Goal: Task Accomplishment & Management: Complete application form

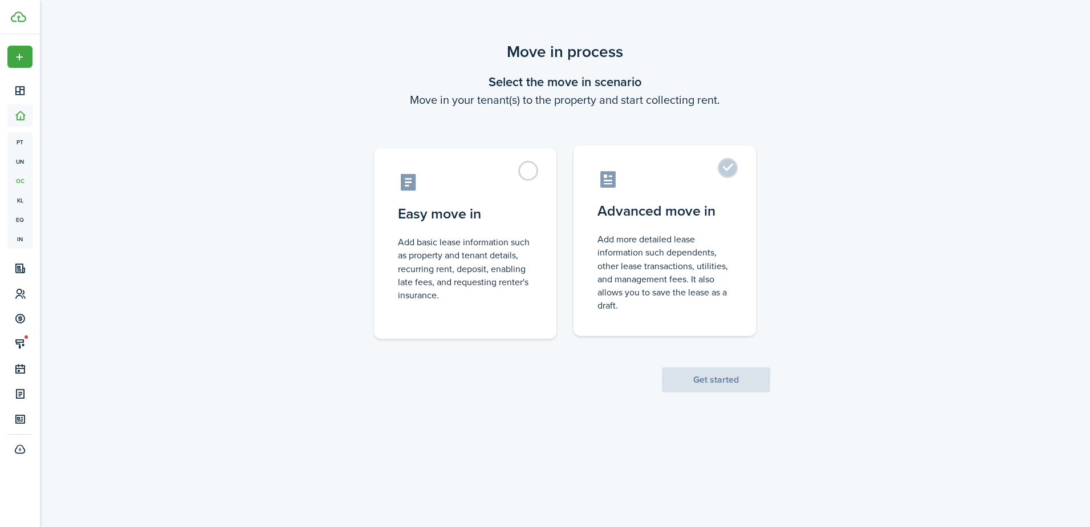
click at [732, 159] on label "Advanced move in Add more detailed lease information such dependents, other lea…" at bounding box center [665, 240] width 182 height 190
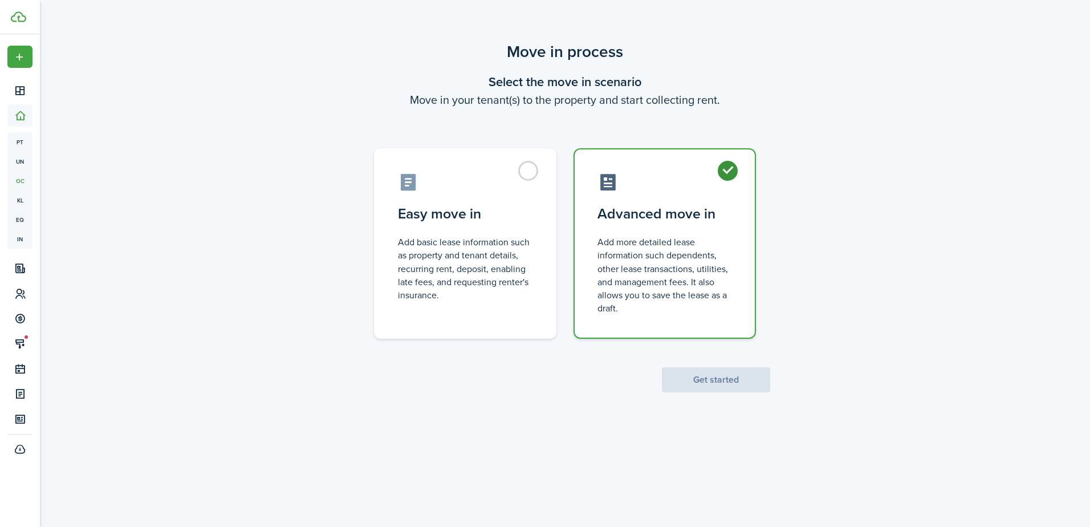
radio input "true"
click at [739, 377] on button "Get started" at bounding box center [716, 379] width 108 height 25
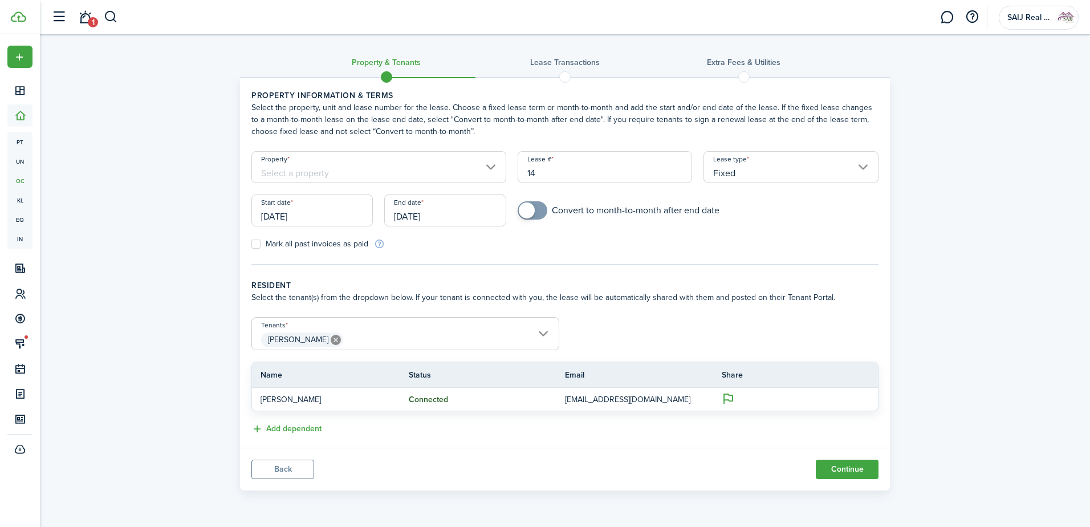
click at [347, 173] on input "Property" at bounding box center [378, 167] width 255 height 32
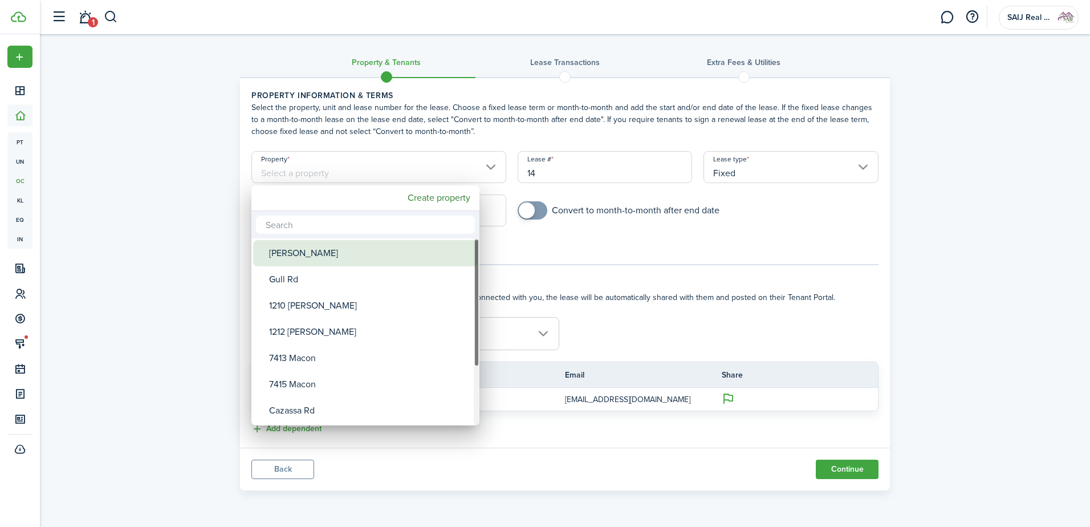
click at [327, 257] on div "[PERSON_NAME]" at bounding box center [370, 253] width 202 height 26
type input "[PERSON_NAME]"
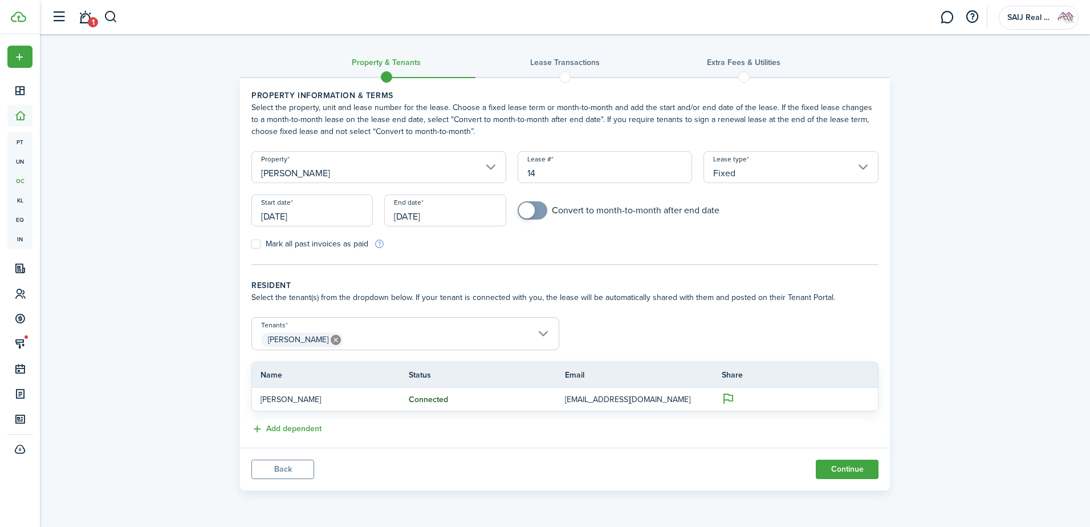
click at [546, 172] on input "14" at bounding box center [605, 167] width 175 height 32
type input "1"
click at [322, 220] on input "[DATE]" at bounding box center [311, 210] width 121 height 32
type input "Test1"
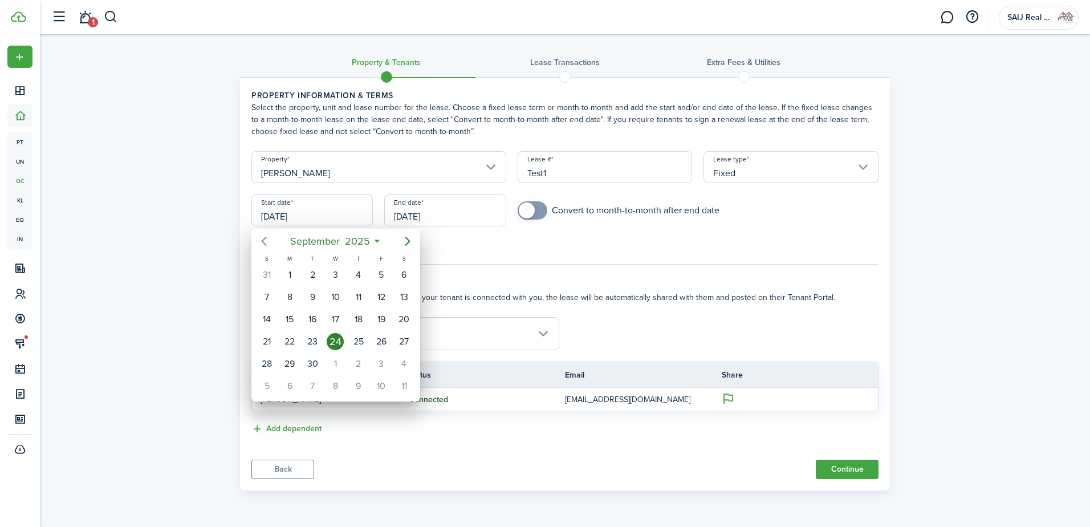
click at [261, 240] on icon "Previous page" at bounding box center [264, 241] width 14 height 14
click at [262, 240] on icon "Previous page" at bounding box center [264, 241] width 14 height 14
click at [313, 277] on div "1" at bounding box center [312, 274] width 17 height 17
type input "[DATE]"
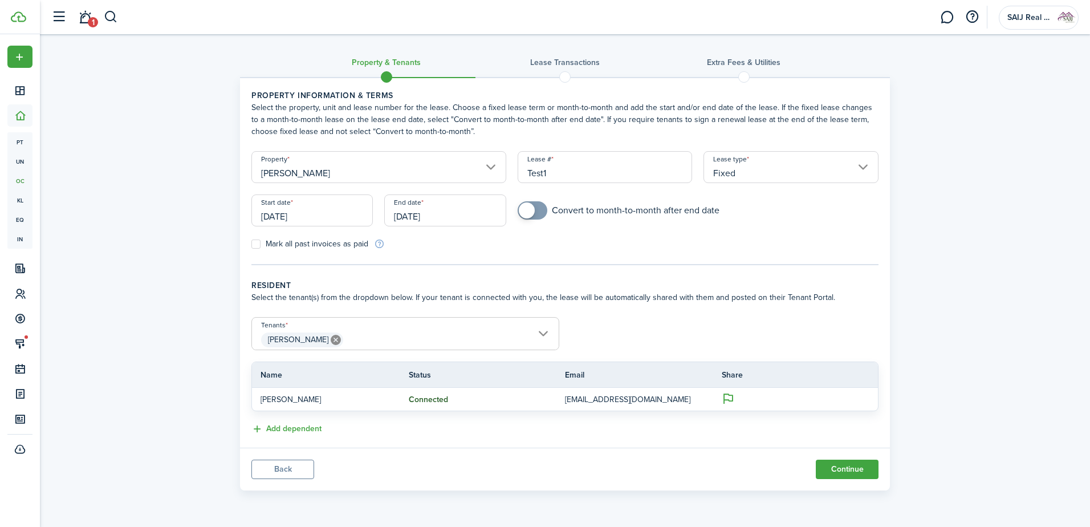
click at [452, 217] on input "[DATE]" at bounding box center [444, 210] width 121 height 32
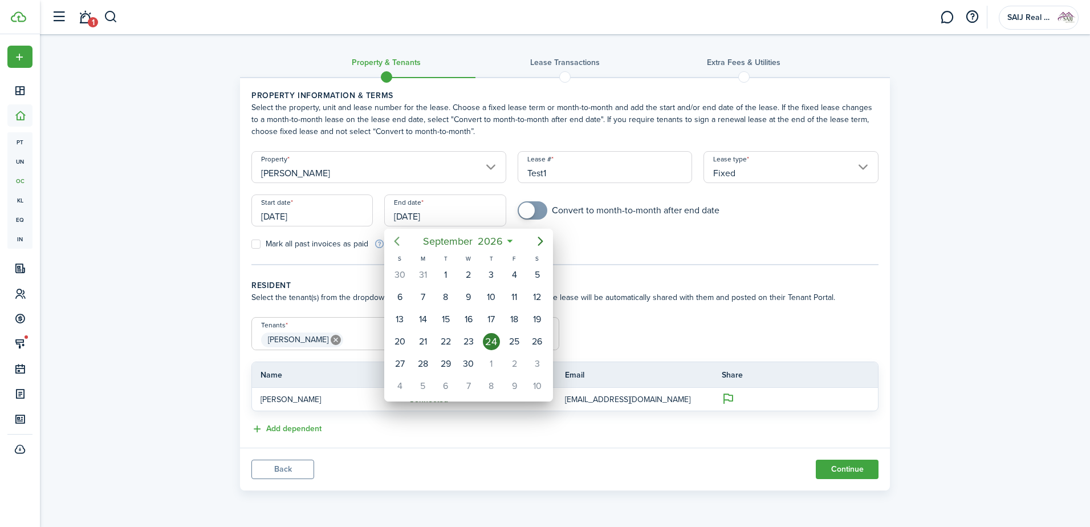
click at [394, 241] on icon "Previous page" at bounding box center [397, 241] width 14 height 14
click at [449, 363] on div "30" at bounding box center [445, 363] width 17 height 17
type input "[DATE]"
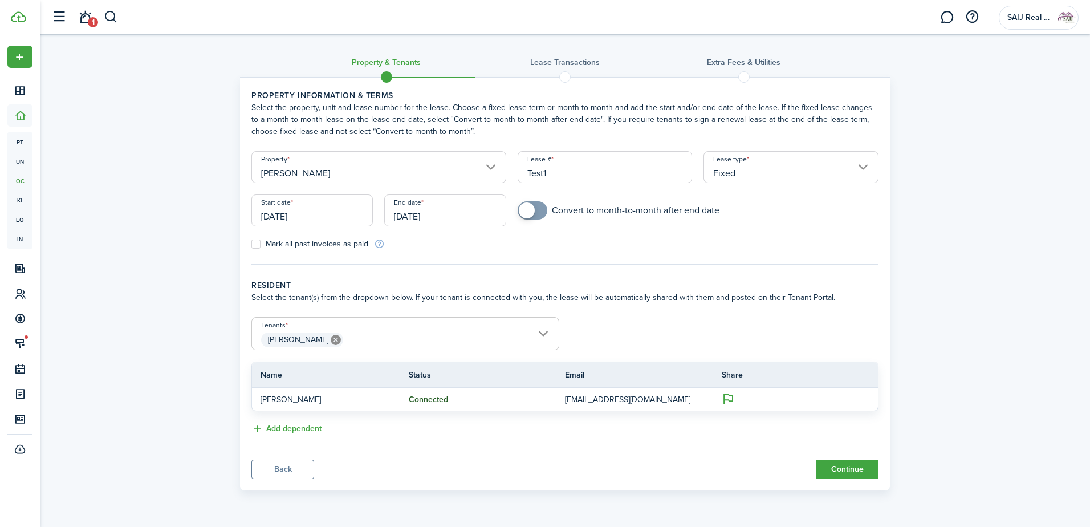
click at [257, 239] on label "Mark all past invoices as paid" at bounding box center [309, 243] width 117 height 9
click at [251, 244] on input "Mark all past invoices as paid" at bounding box center [251, 244] width 1 height 1
checkbox input "true"
click at [839, 467] on button "Continue" at bounding box center [847, 469] width 63 height 19
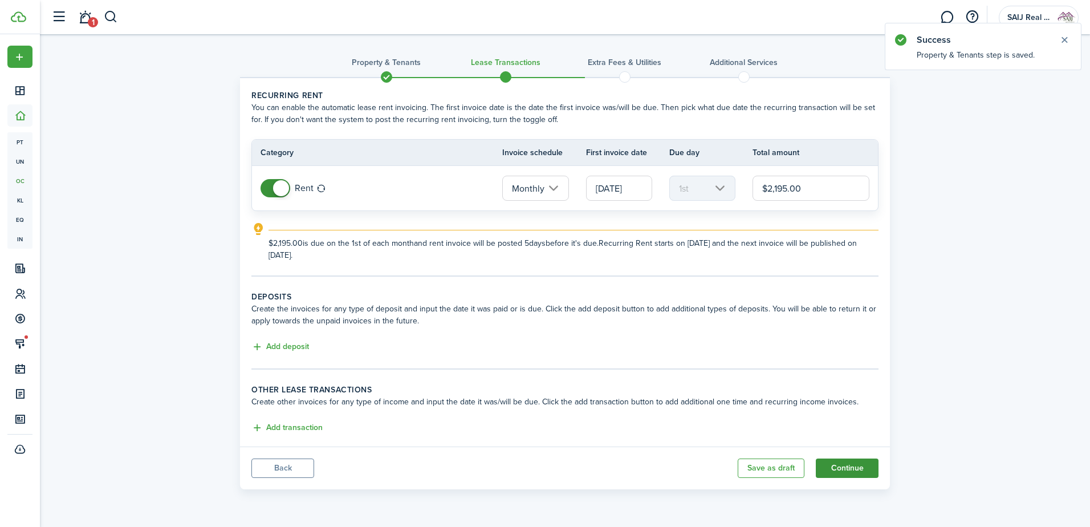
click at [851, 467] on button "Continue" at bounding box center [847, 467] width 63 height 19
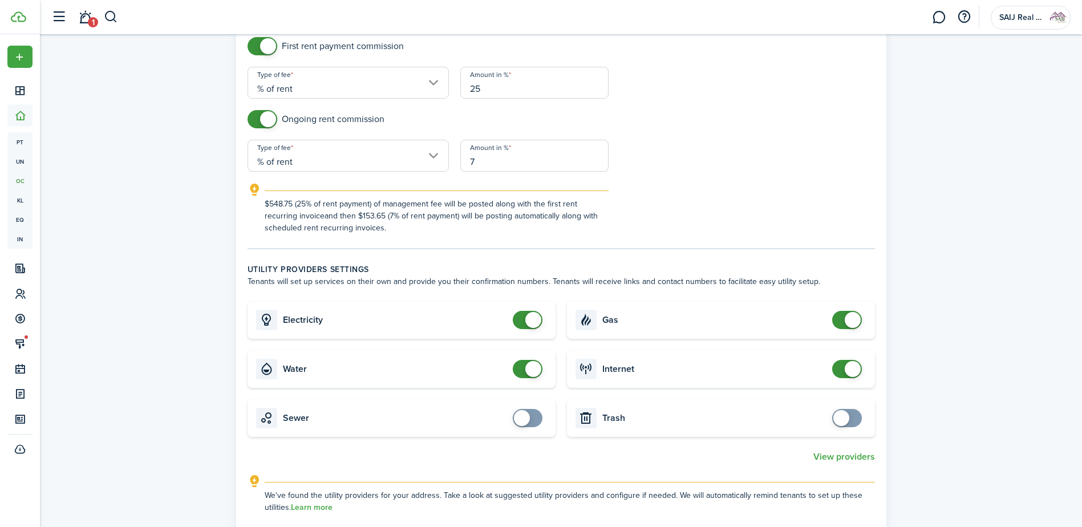
scroll to position [456, 0]
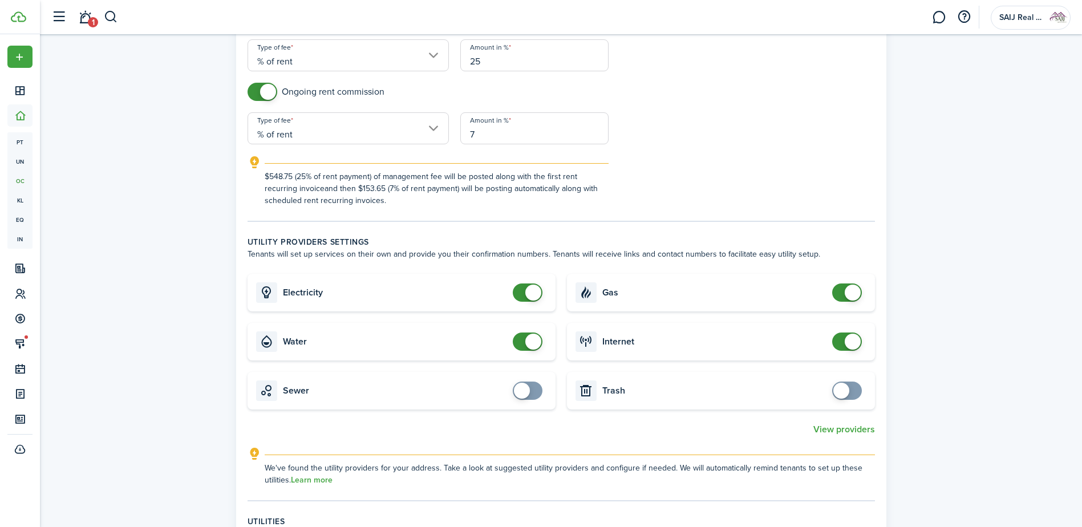
drag, startPoint x: 527, startPoint y: 291, endPoint x: 538, endPoint y: 326, distance: 36.8
checkbox input "false"
click at [527, 291] on span at bounding box center [533, 293] width 16 height 16
checkbox input "false"
click at [529, 336] on span at bounding box center [533, 342] width 16 height 16
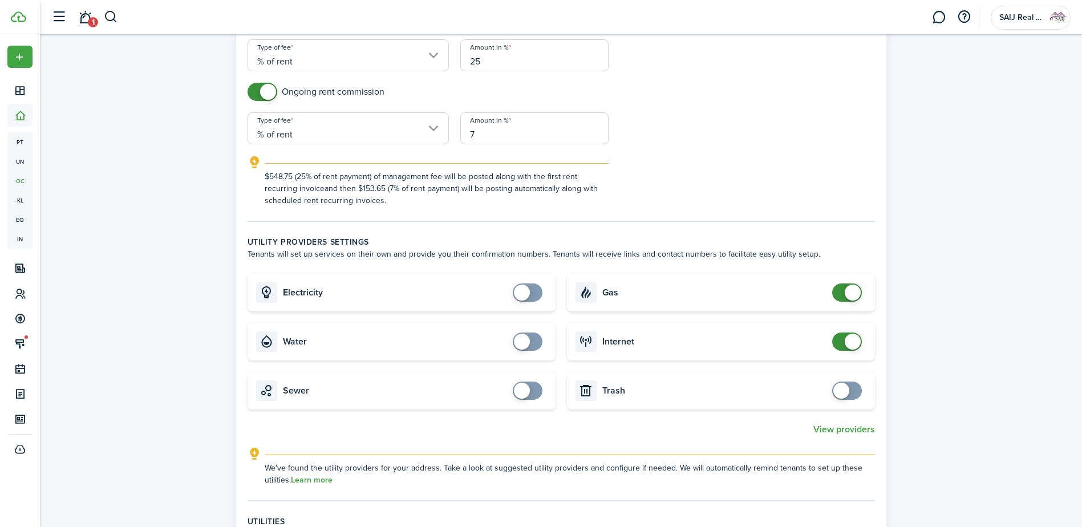
checkbox input "false"
click at [854, 290] on span at bounding box center [852, 293] width 16 height 16
checkbox input "false"
click at [848, 340] on span at bounding box center [852, 342] width 16 height 16
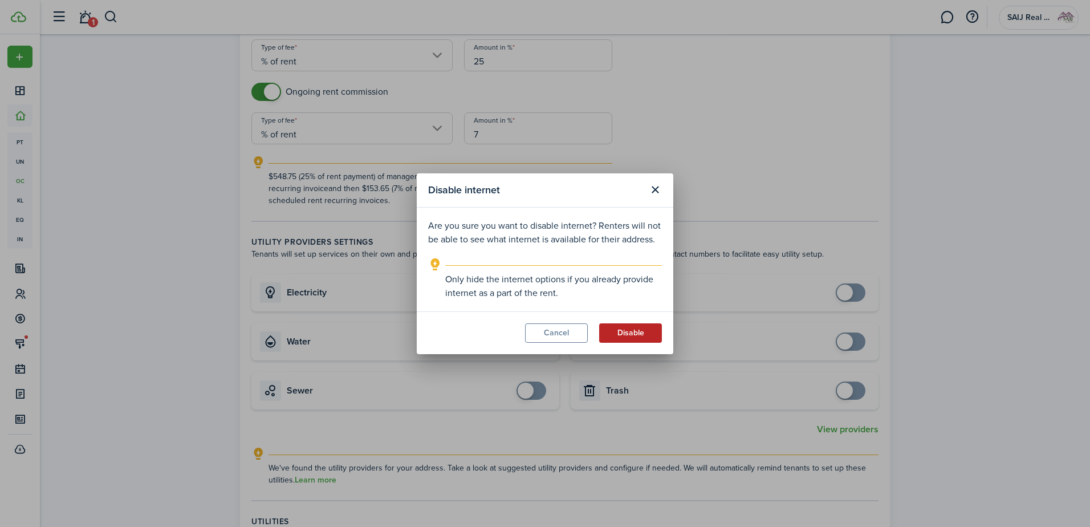
click at [625, 329] on button "Disable" at bounding box center [630, 332] width 63 height 19
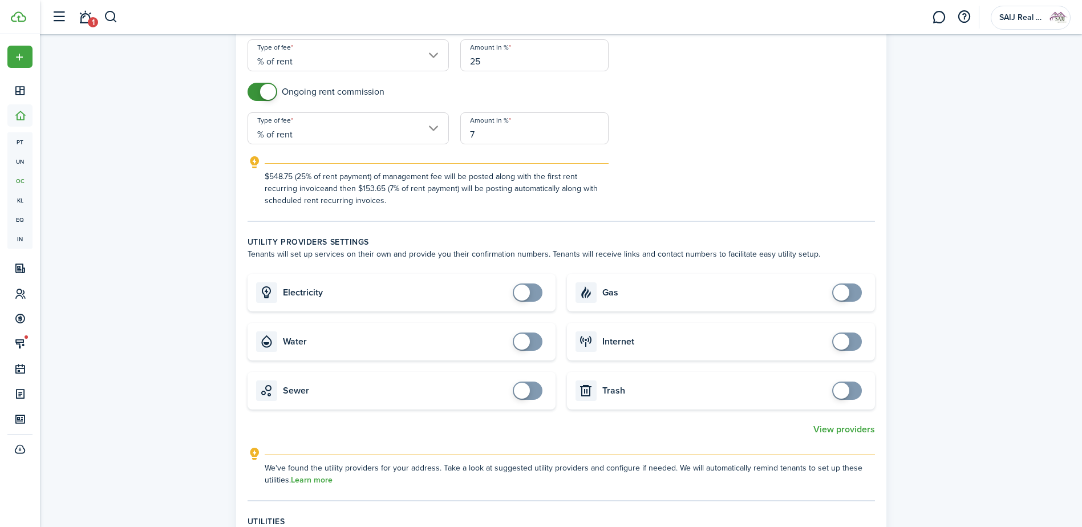
scroll to position [741, 0]
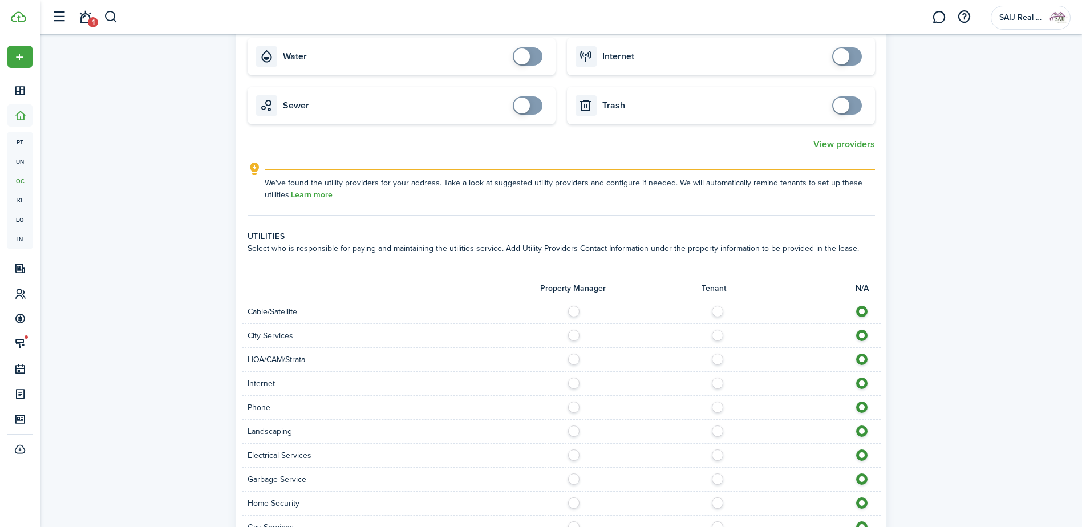
click at [571, 383] on label at bounding box center [577, 380] width 20 height 6
radio input "true"
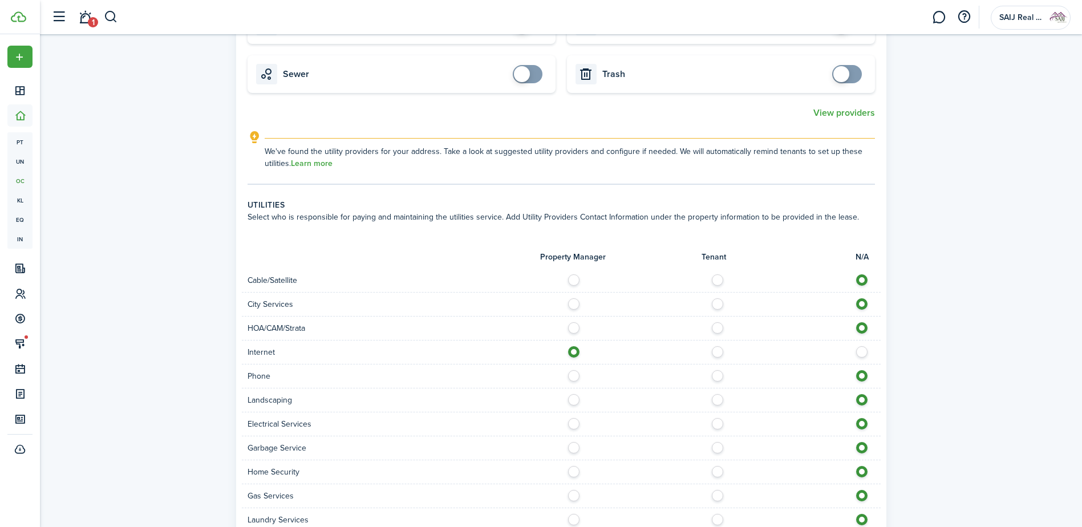
scroll to position [798, 0]
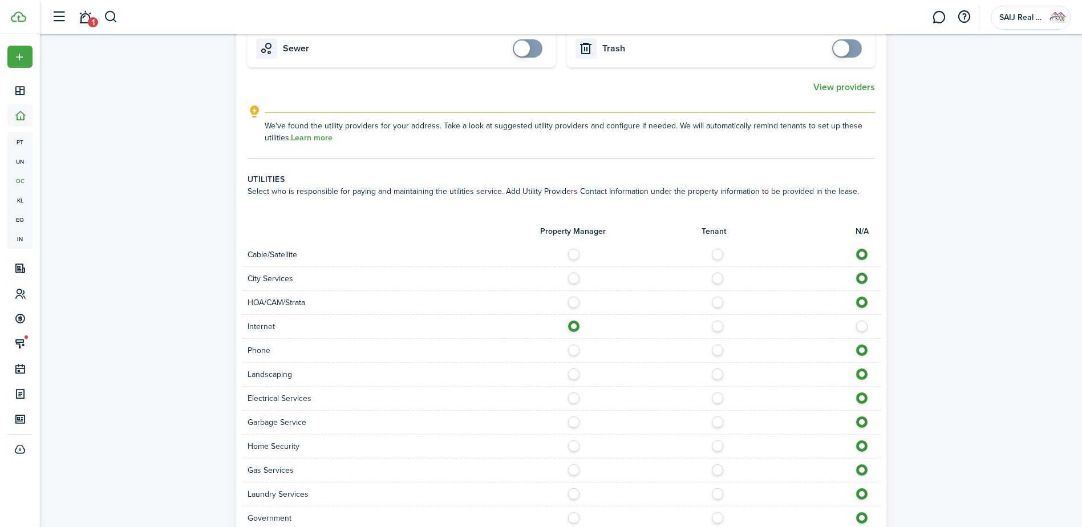
click at [568, 373] on label at bounding box center [577, 371] width 20 height 6
radio input "true"
click at [576, 398] on label at bounding box center [577, 395] width 20 height 6
radio input "true"
click at [572, 421] on label at bounding box center [577, 419] width 20 height 6
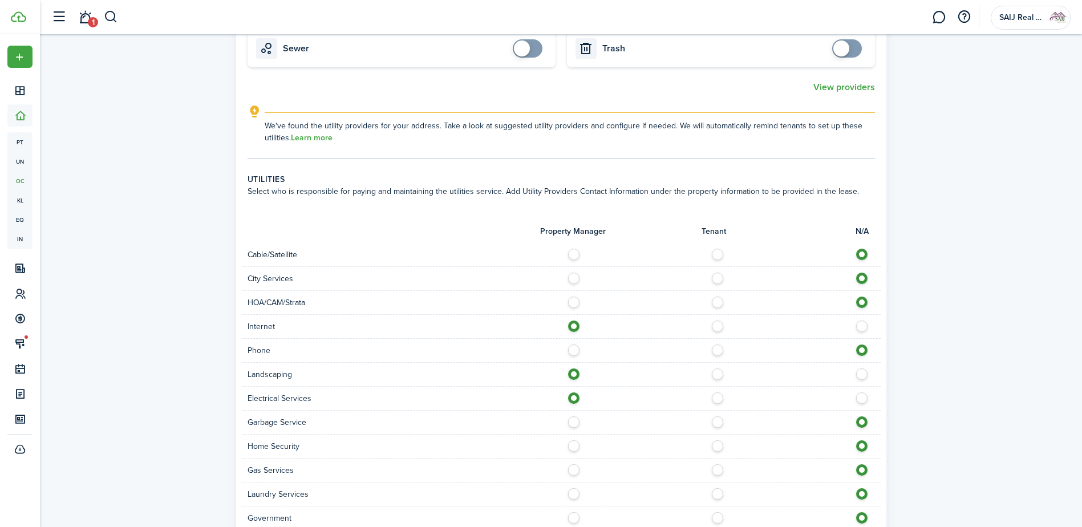
radio input "true"
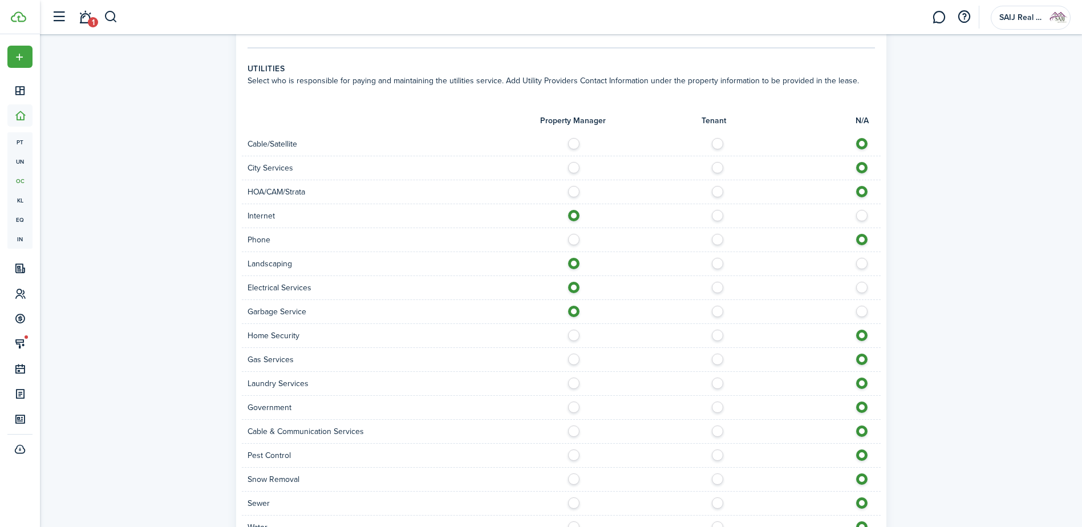
scroll to position [912, 0]
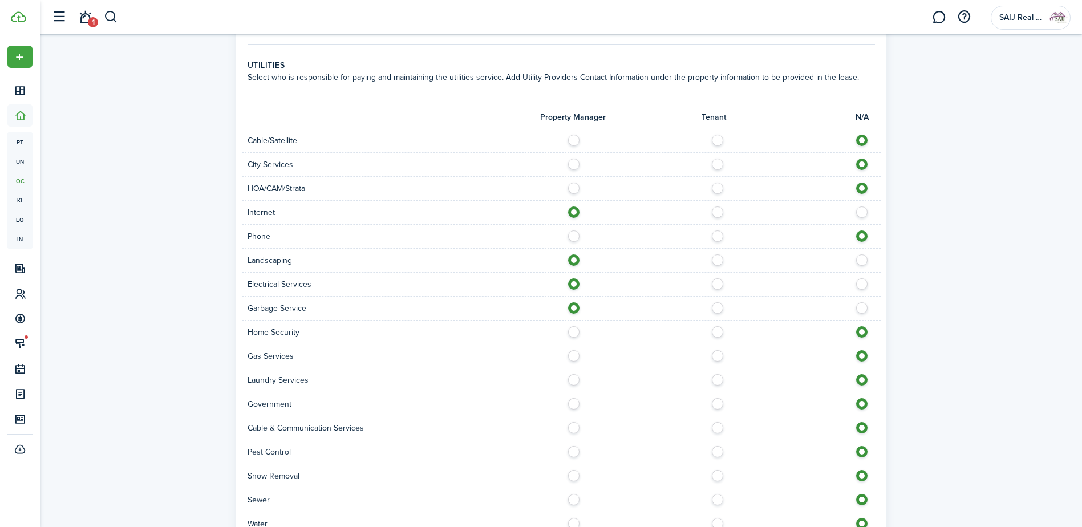
click at [571, 332] on label at bounding box center [577, 329] width 20 height 6
radio input "true"
drag, startPoint x: 575, startPoint y: 353, endPoint x: 574, endPoint y: 371, distance: 17.1
click at [575, 354] on label at bounding box center [577, 353] width 20 height 6
radio input "true"
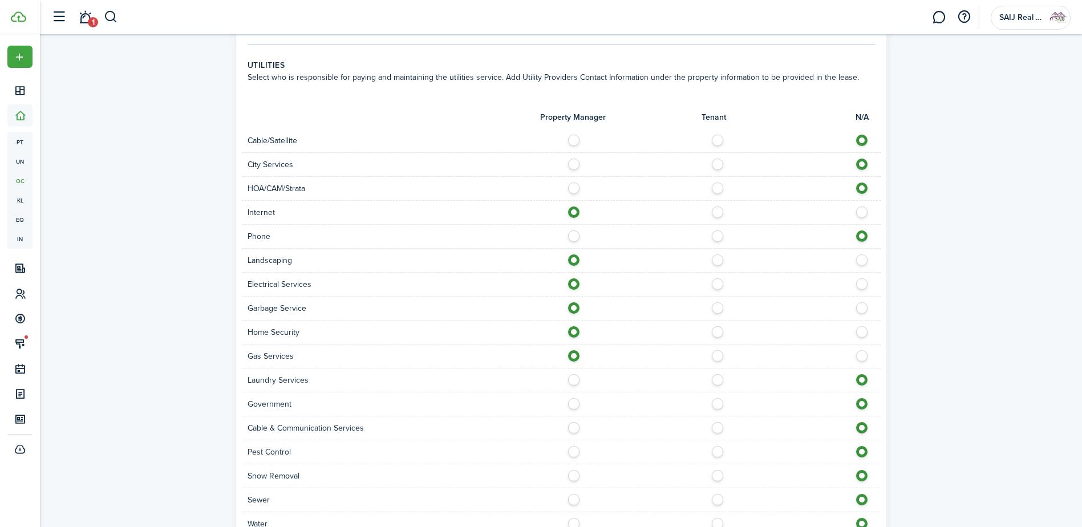
click at [574, 428] on label at bounding box center [577, 425] width 20 height 6
radio input "true"
click at [574, 428] on label at bounding box center [577, 425] width 20 height 6
click at [576, 452] on label at bounding box center [577, 449] width 20 height 6
radio input "true"
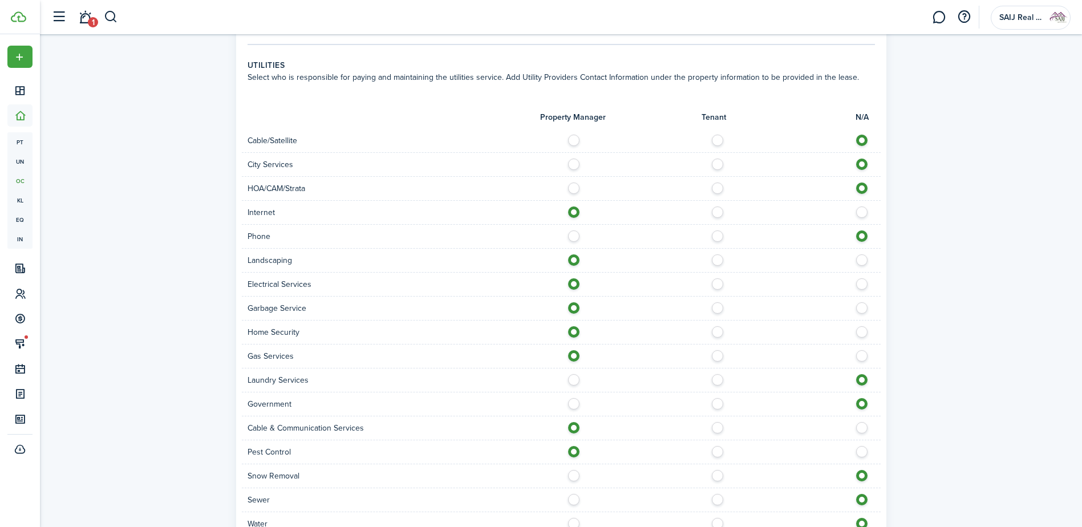
click at [861, 428] on label at bounding box center [865, 425] width 20 height 6
radio input "false"
radio input "true"
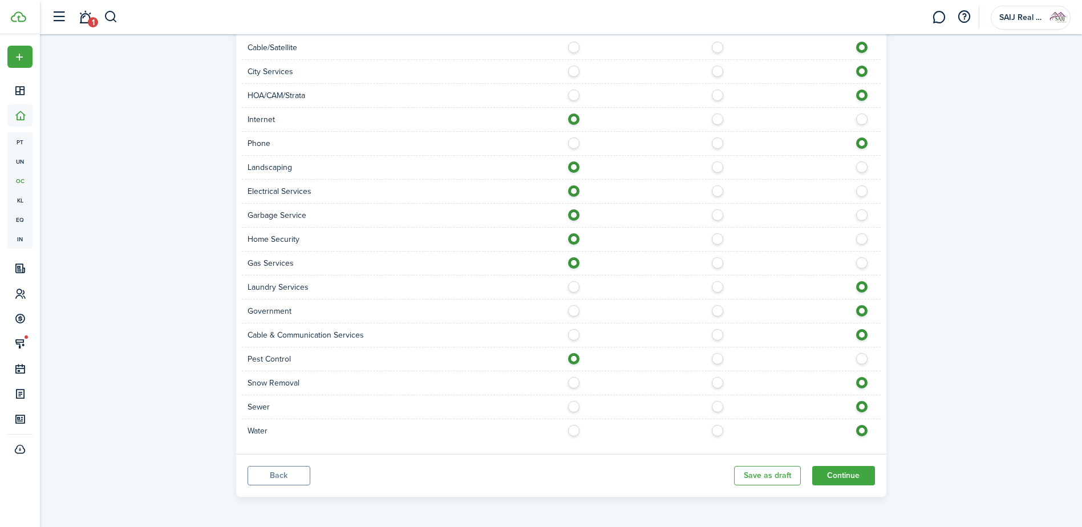
scroll to position [1006, 0]
click at [572, 405] on label at bounding box center [577, 403] width 20 height 6
radio input "true"
drag, startPoint x: 576, startPoint y: 426, endPoint x: 655, endPoint y: 445, distance: 81.5
click at [576, 427] on label at bounding box center [577, 427] width 20 height 6
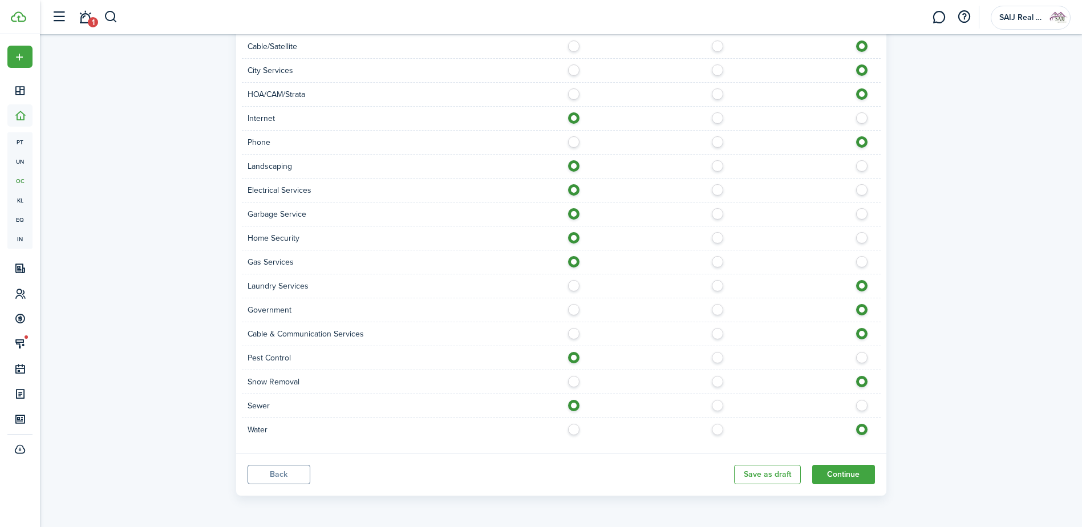
radio input "true"
click at [841, 477] on button "Continue" at bounding box center [843, 474] width 63 height 19
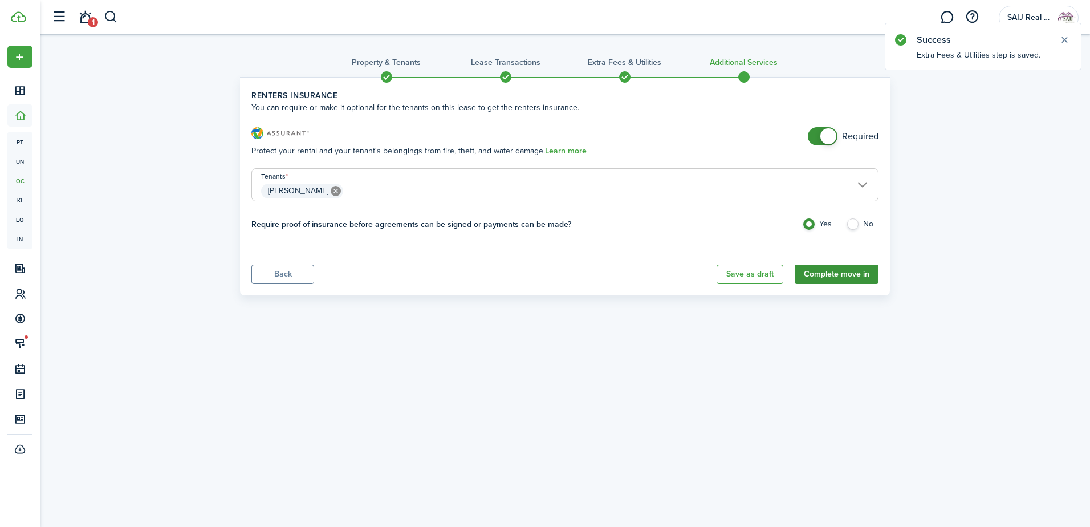
click at [812, 273] on button "Complete move in" at bounding box center [837, 274] width 84 height 19
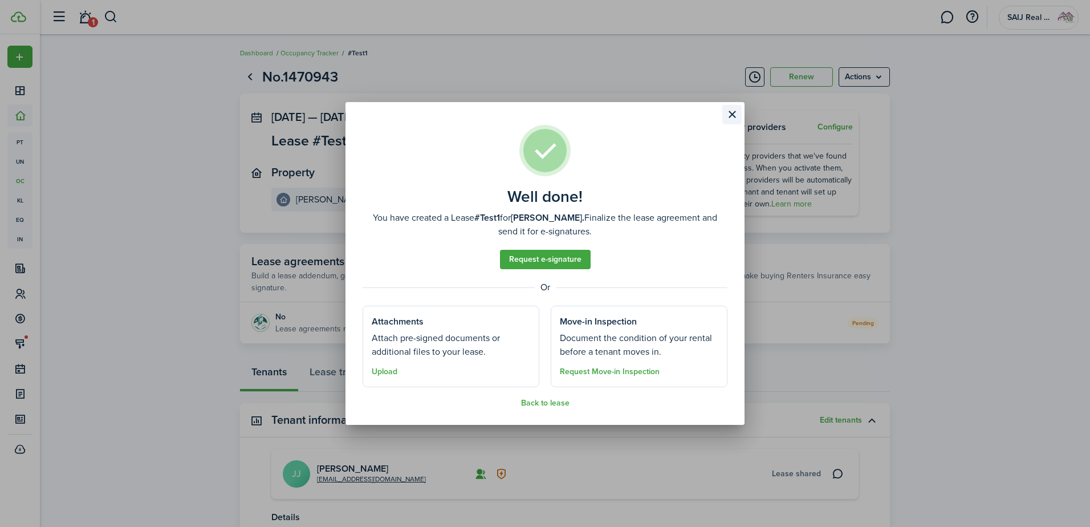
click at [730, 110] on button "Close modal" at bounding box center [731, 114] width 19 height 19
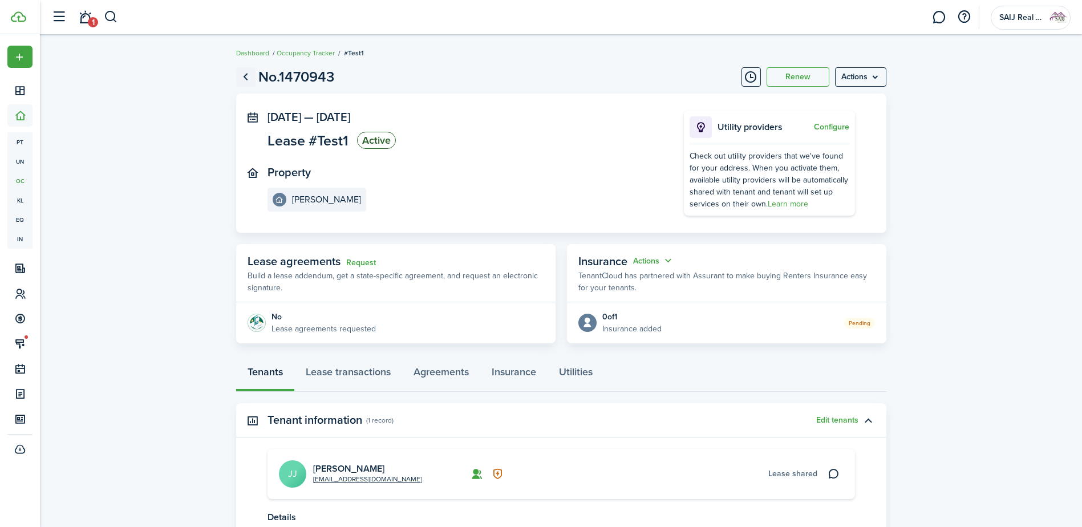
click at [245, 73] on link "Go back" at bounding box center [245, 76] width 19 height 19
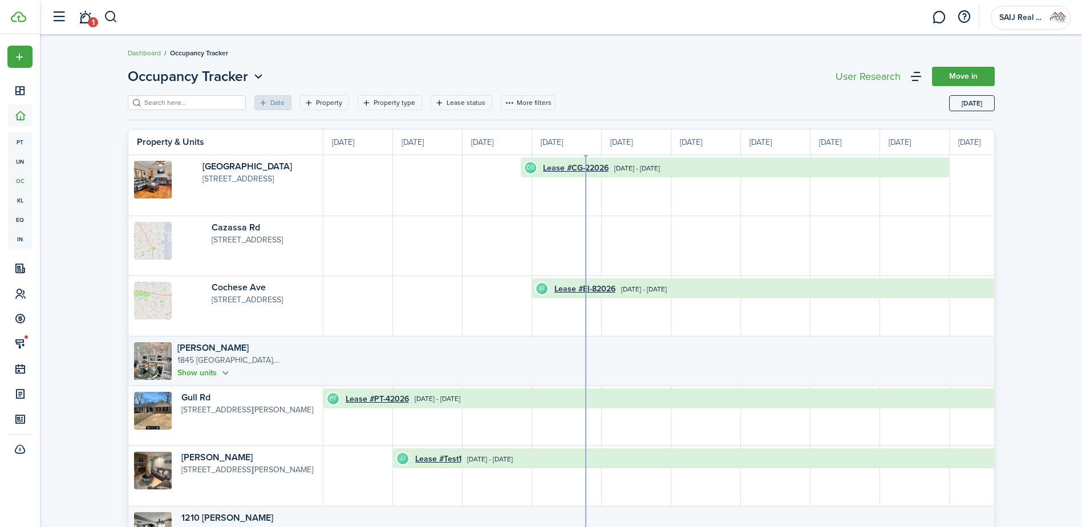
scroll to position [0, 209]
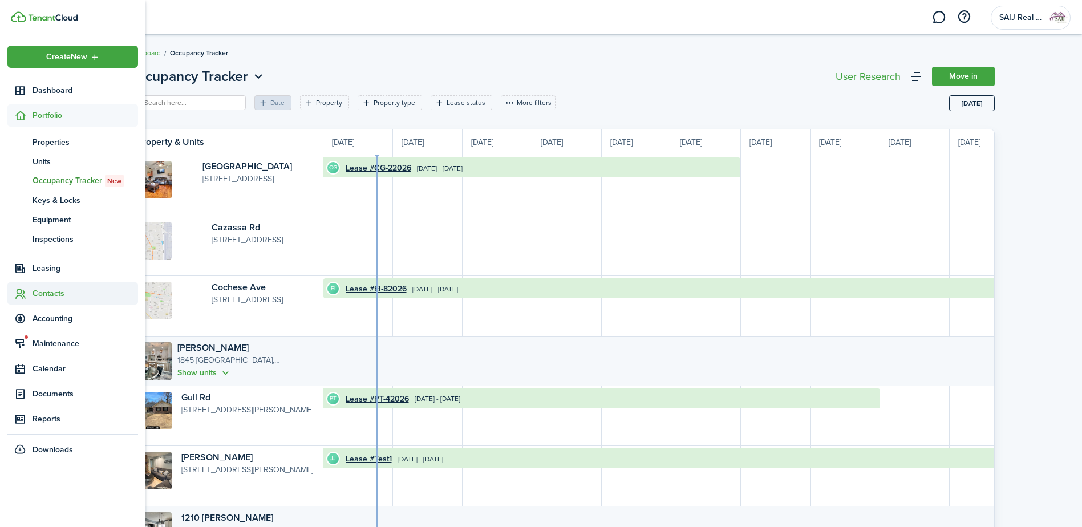
click at [52, 291] on span "Contacts" at bounding box center [84, 293] width 105 height 12
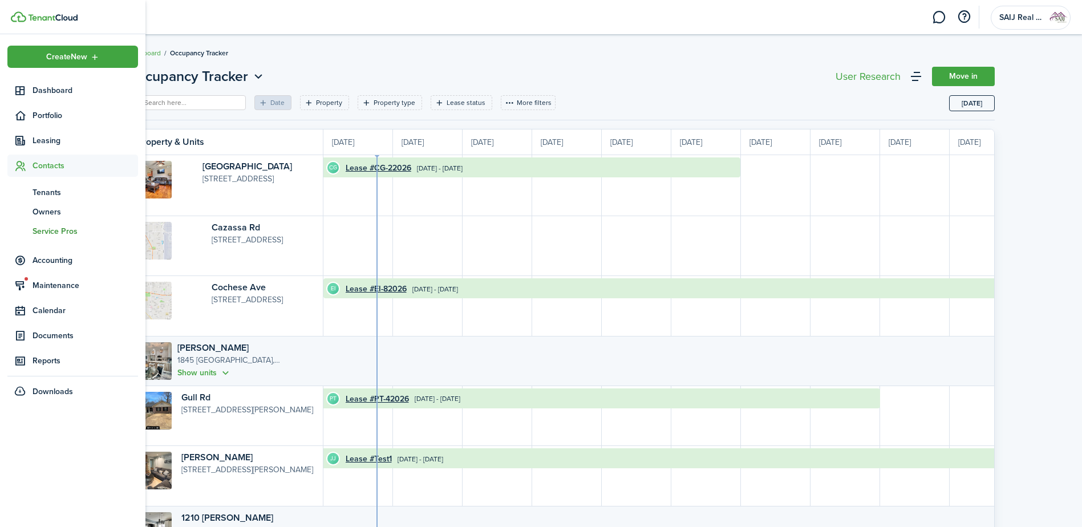
click at [59, 228] on span "Service Pros" at bounding box center [84, 231] width 105 height 12
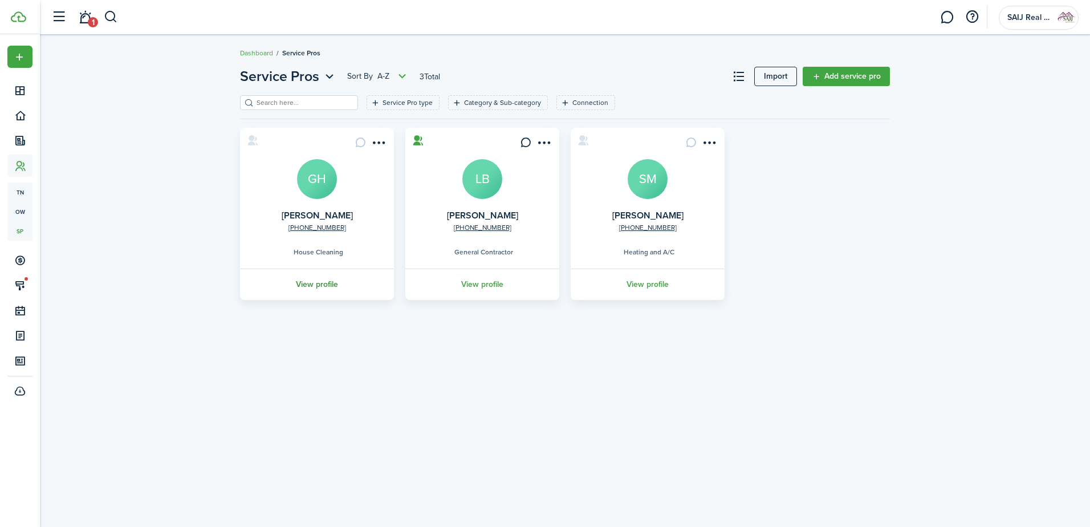
click at [324, 283] on link "View profile" at bounding box center [316, 284] width 157 height 31
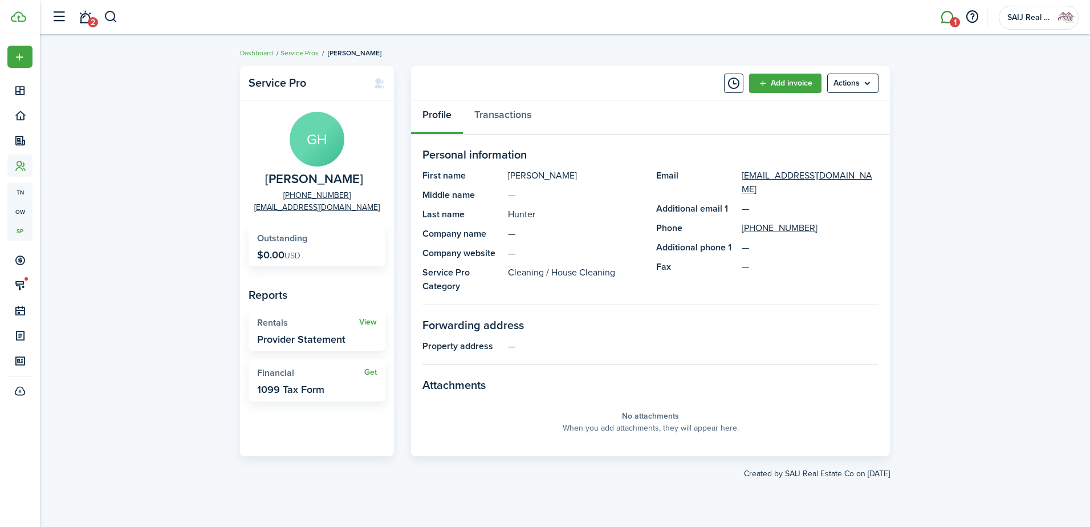
click at [945, 19] on link "1" at bounding box center [947, 17] width 22 height 29
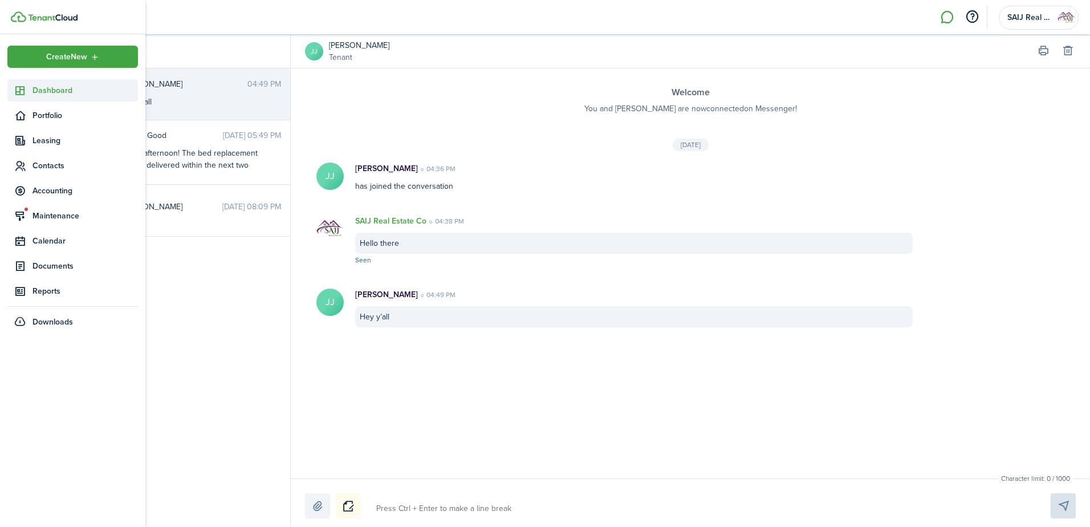
click at [54, 91] on span "Dashboard" at bounding box center [84, 90] width 105 height 12
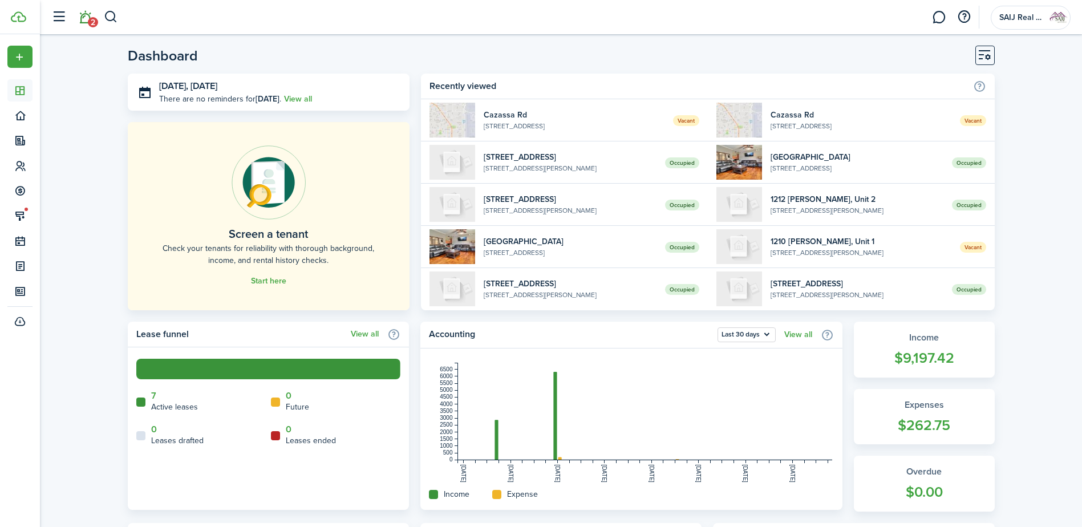
click at [85, 21] on link "2" at bounding box center [85, 17] width 22 height 29
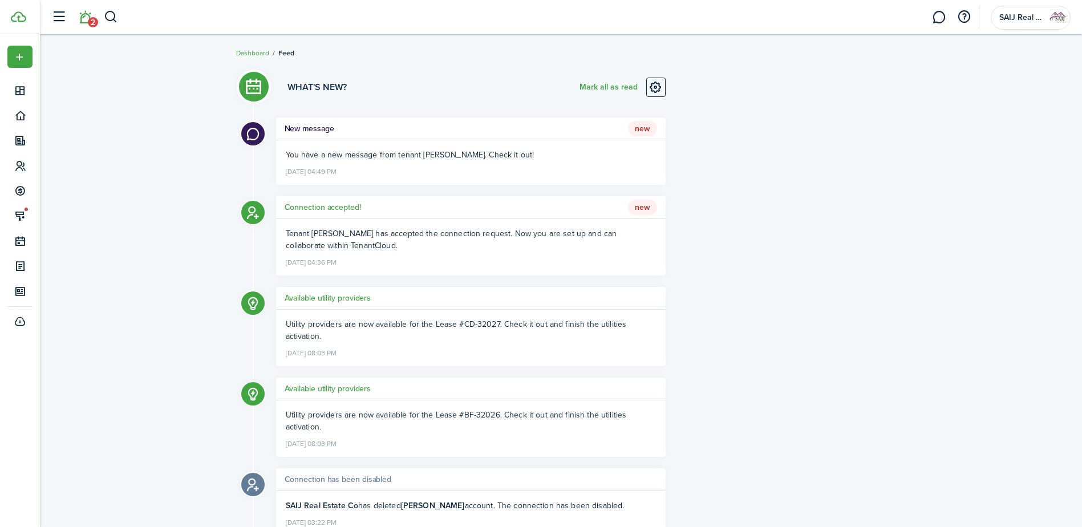
click at [638, 206] on span "New" at bounding box center [642, 208] width 29 height 16
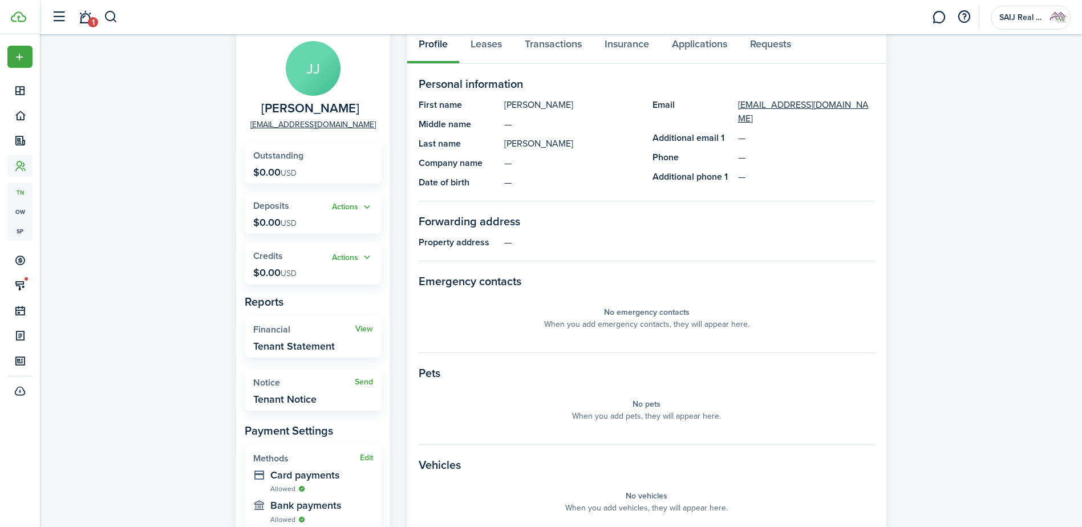
scroll to position [55, 0]
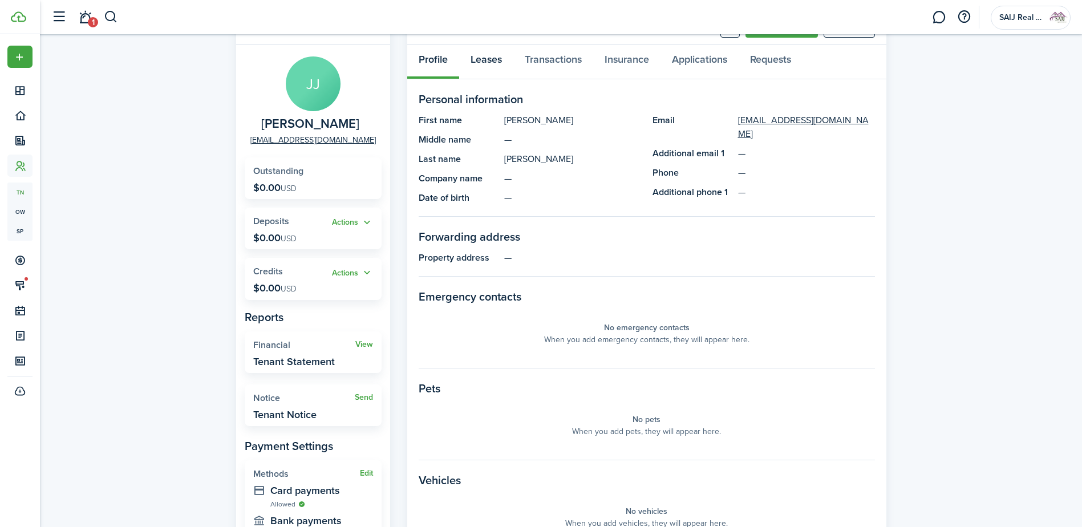
click at [477, 54] on link "Leases" at bounding box center [486, 62] width 54 height 34
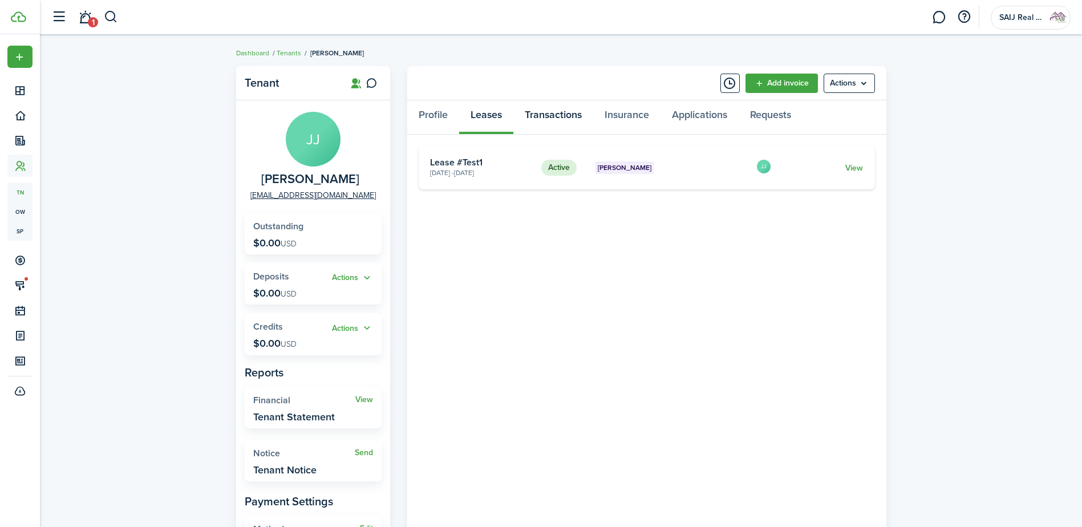
click at [558, 111] on link "Transactions" at bounding box center [553, 117] width 80 height 34
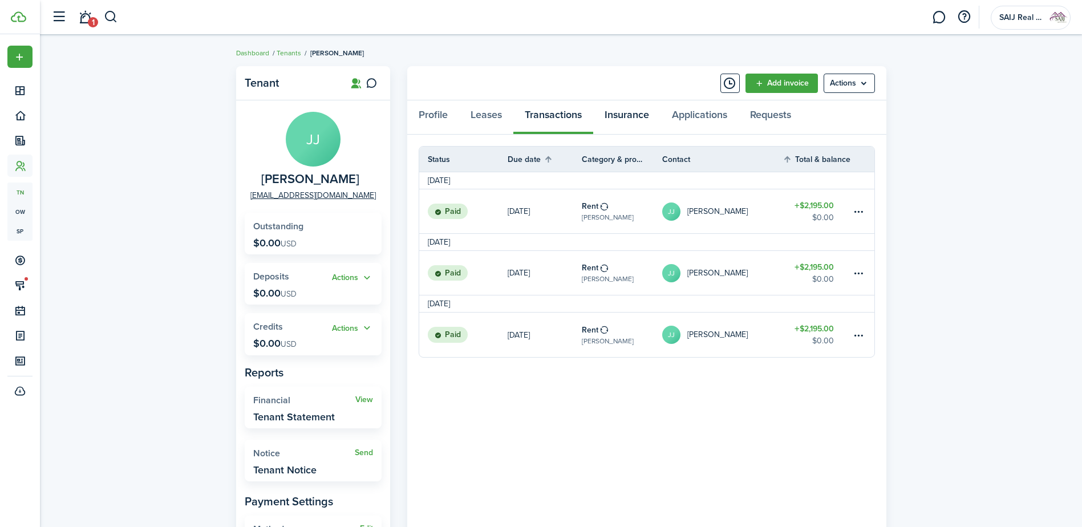
click at [639, 113] on link "Insurance" at bounding box center [626, 117] width 67 height 34
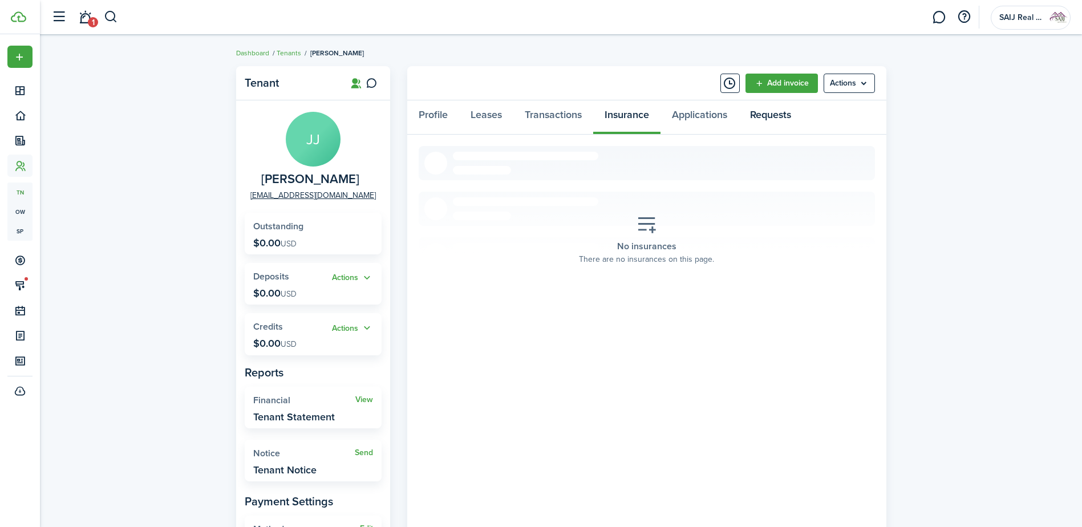
click at [781, 109] on link "Requests" at bounding box center [770, 117] width 64 height 34
click at [702, 114] on link "Applications" at bounding box center [699, 117] width 78 height 34
click at [429, 117] on link "Profile" at bounding box center [433, 117] width 52 height 34
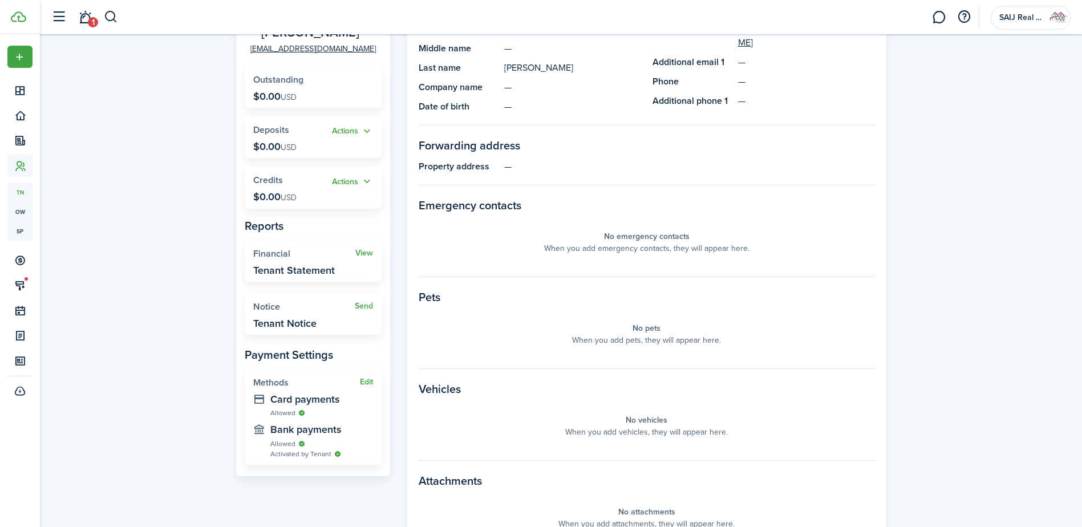
scroll to position [171, 0]
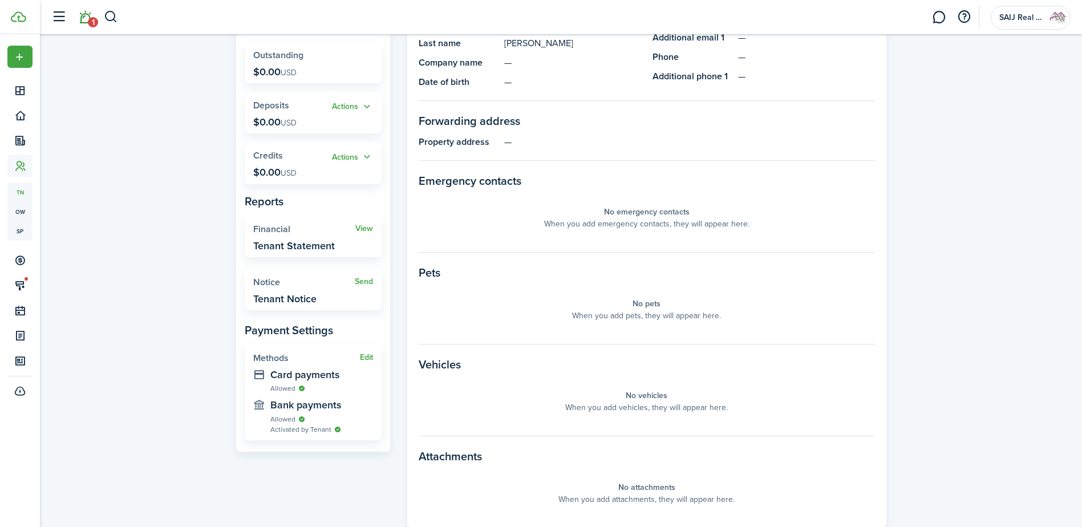
click at [90, 23] on span "1" at bounding box center [93, 22] width 10 height 10
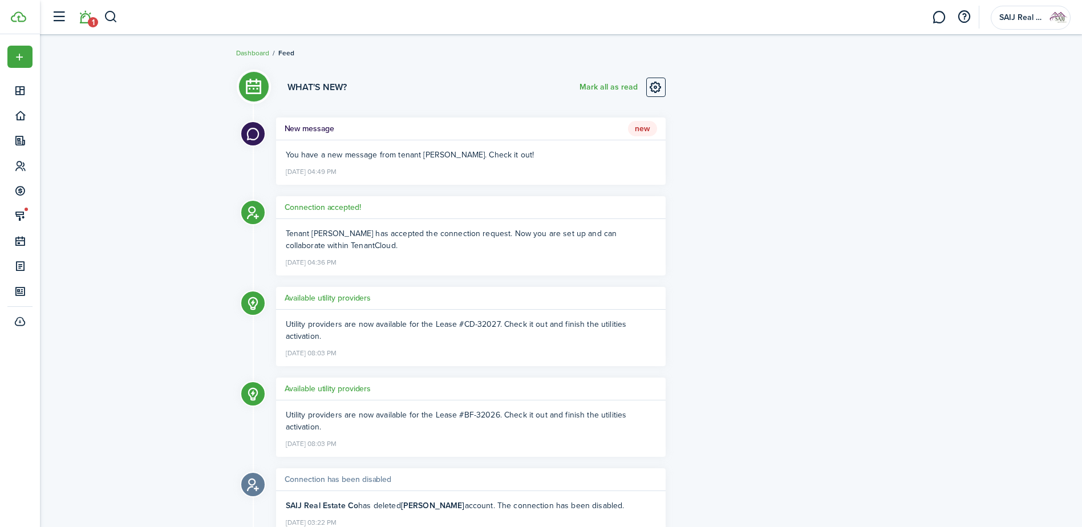
click at [638, 131] on span "New" at bounding box center [642, 129] width 29 height 16
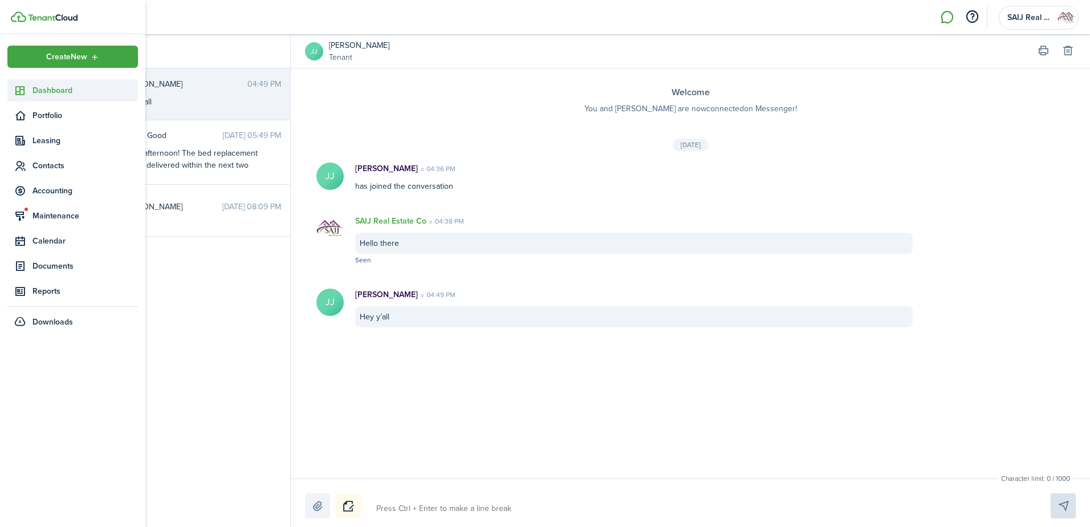
click at [49, 87] on span "Dashboard" at bounding box center [84, 90] width 105 height 12
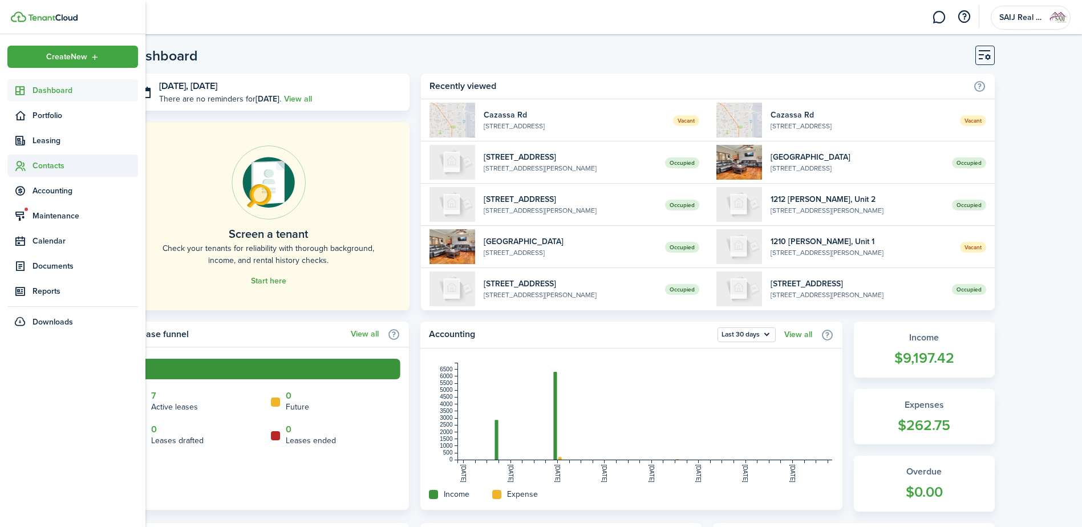
click at [47, 165] on span "Contacts" at bounding box center [84, 166] width 105 height 12
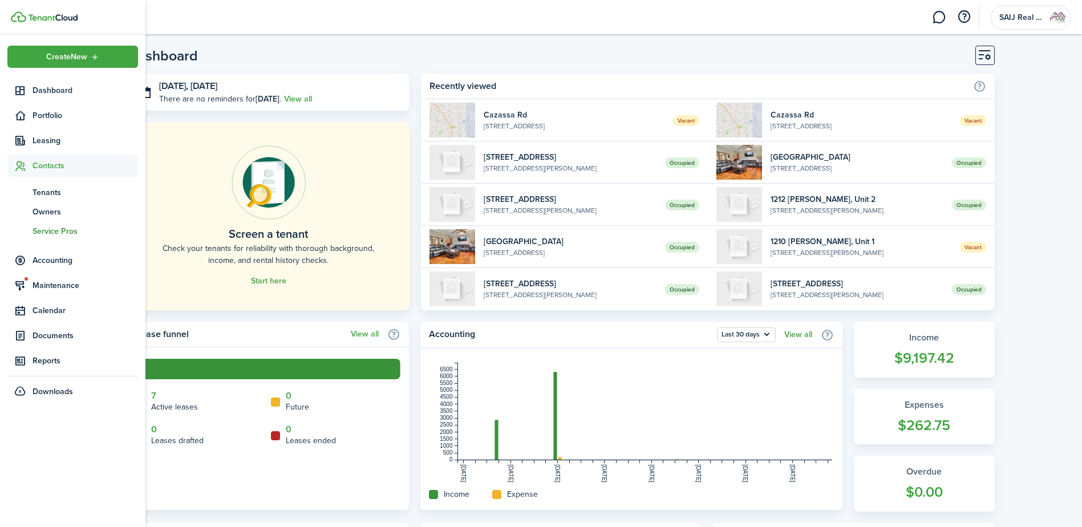
click at [63, 228] on span "Service Pros" at bounding box center [84, 231] width 105 height 12
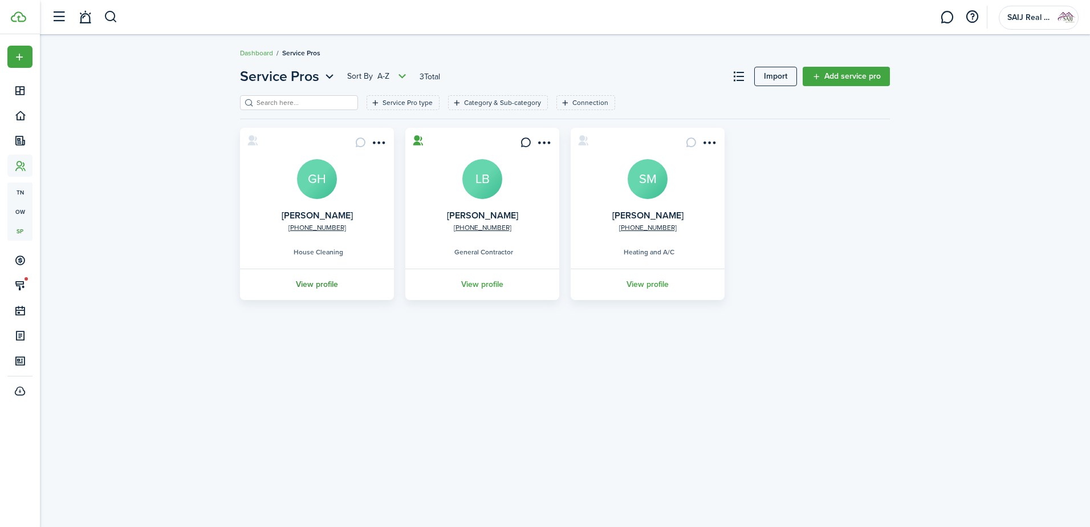
click at [321, 285] on link "View profile" at bounding box center [316, 284] width 157 height 31
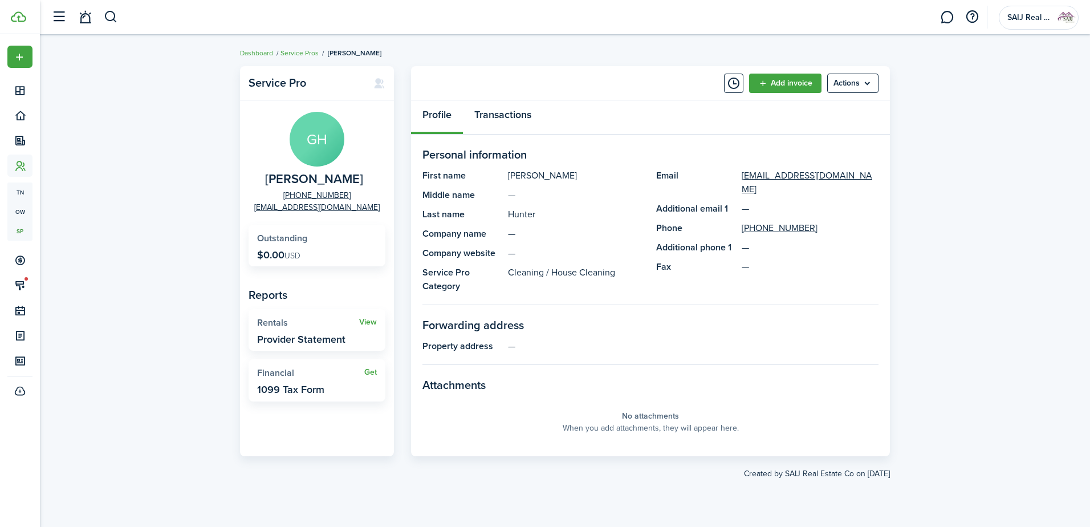
click at [518, 111] on link "Transactions" at bounding box center [503, 117] width 80 height 34
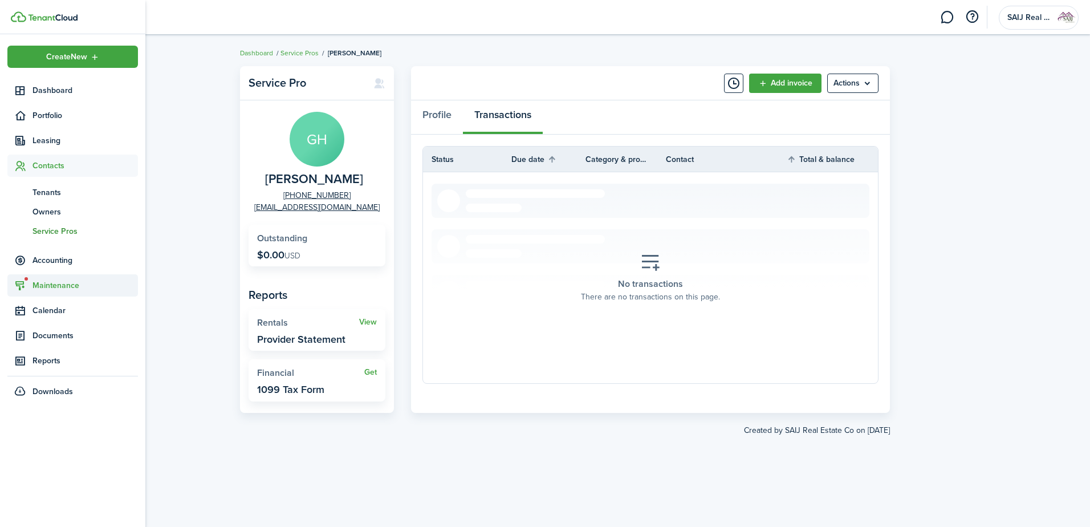
click at [51, 287] on span "Maintenance" at bounding box center [84, 285] width 105 height 12
click at [58, 241] on span "Requests" at bounding box center [75, 243] width 87 height 12
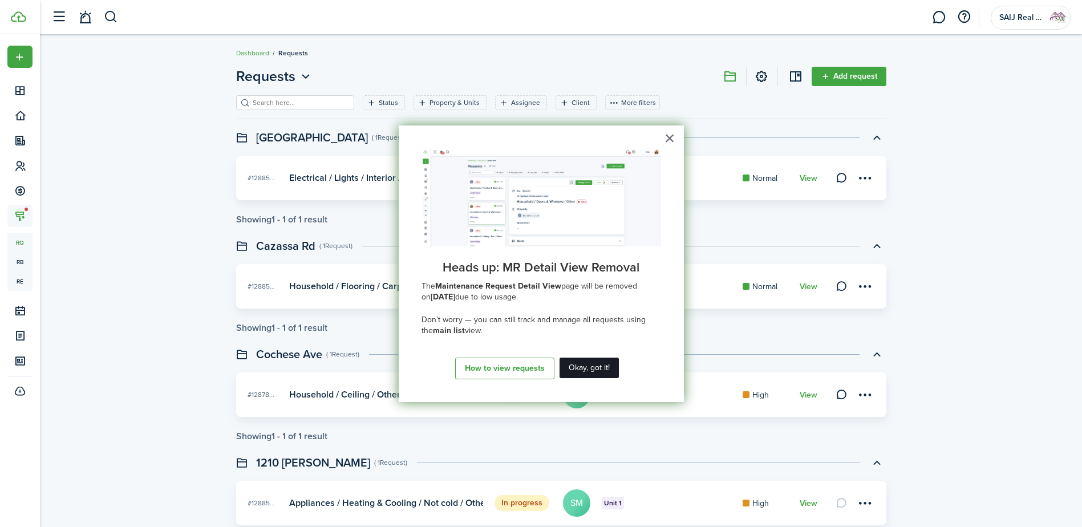
click at [587, 364] on button "Okay, got it!" at bounding box center [588, 367] width 59 height 21
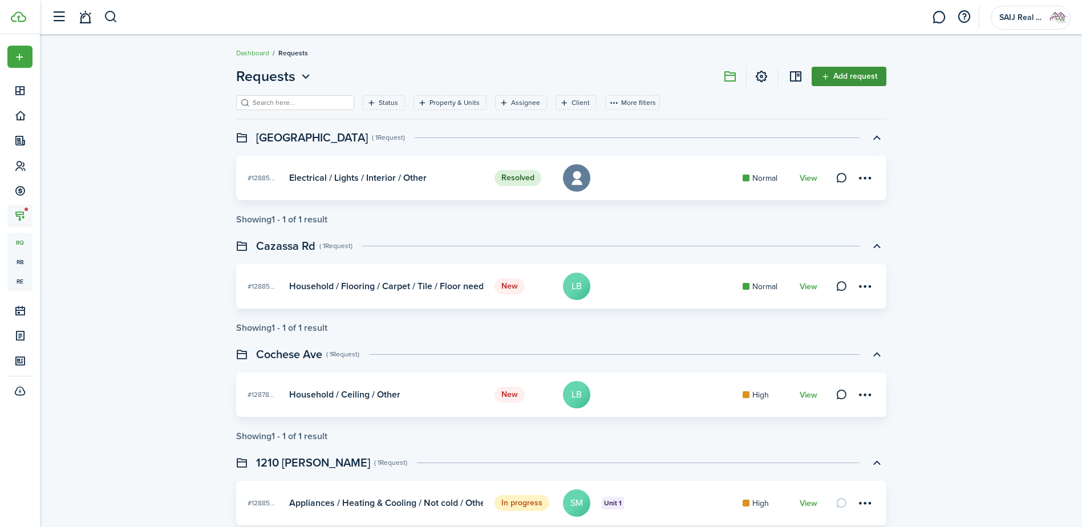
click at [855, 73] on link "Add request" at bounding box center [848, 76] width 75 height 19
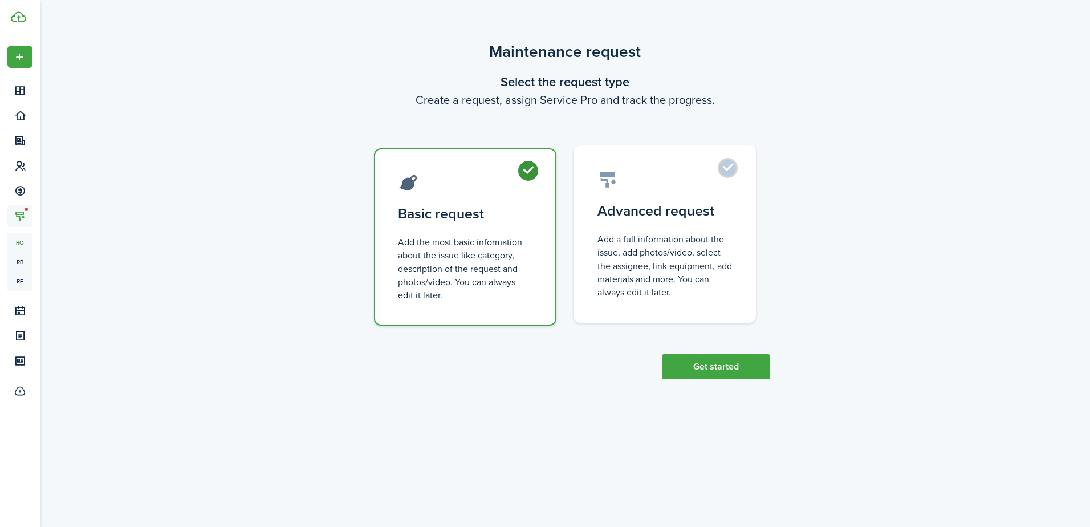
click at [729, 165] on label "Advanced request Add a full information about the issue, add photos/video, sele…" at bounding box center [665, 233] width 182 height 177
radio input "false"
radio input "true"
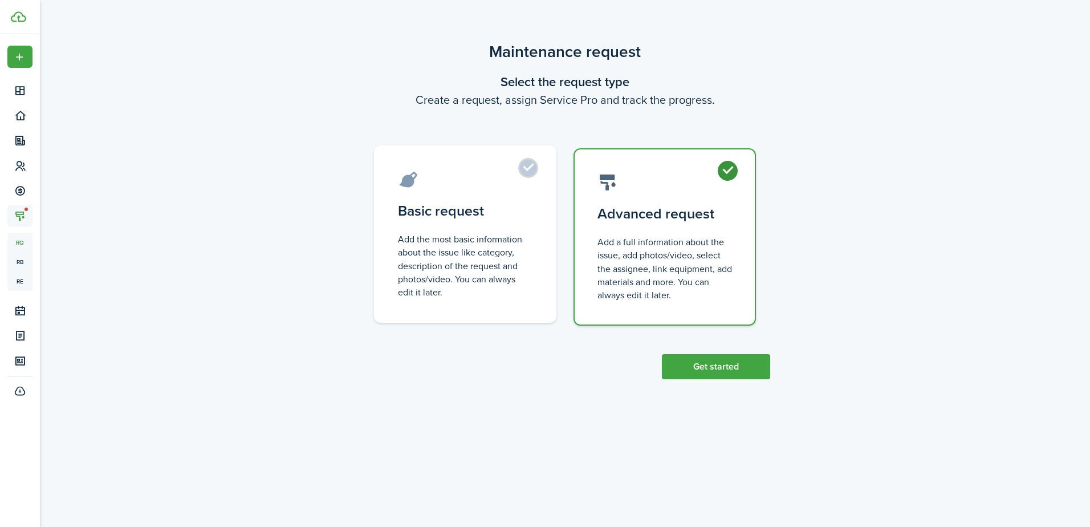
click at [526, 172] on label "Basic request Add the most basic information about the issue like category, des…" at bounding box center [465, 233] width 182 height 177
radio input "true"
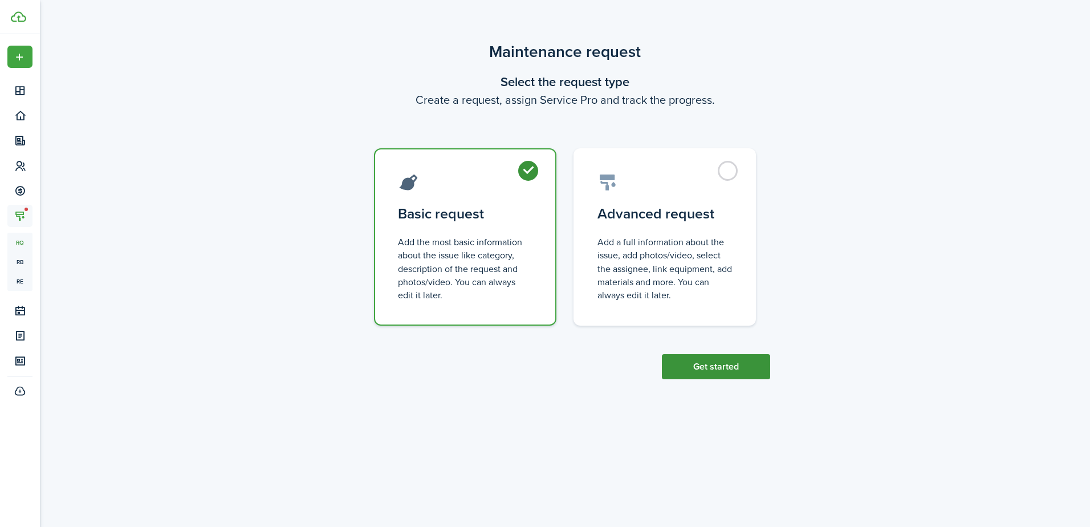
click at [715, 364] on button "Get started" at bounding box center [716, 366] width 108 height 25
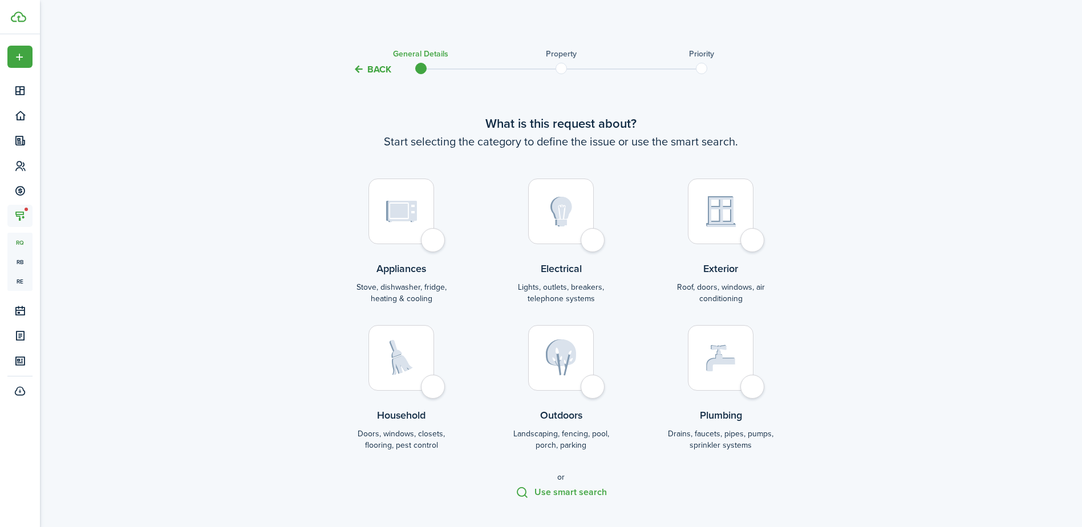
click at [432, 388] on div at bounding box center [401, 358] width 66 height 66
radio input "true"
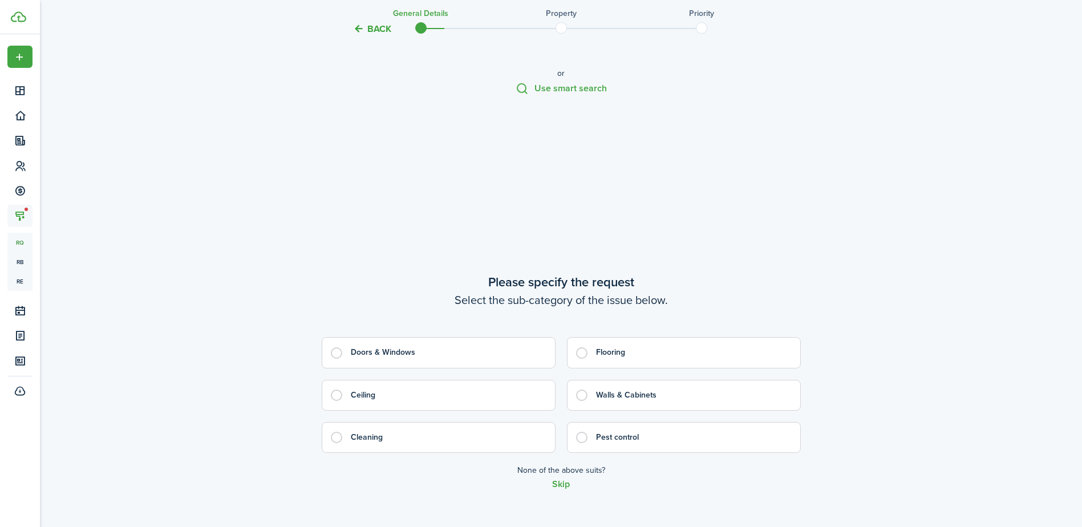
scroll to position [419, 0]
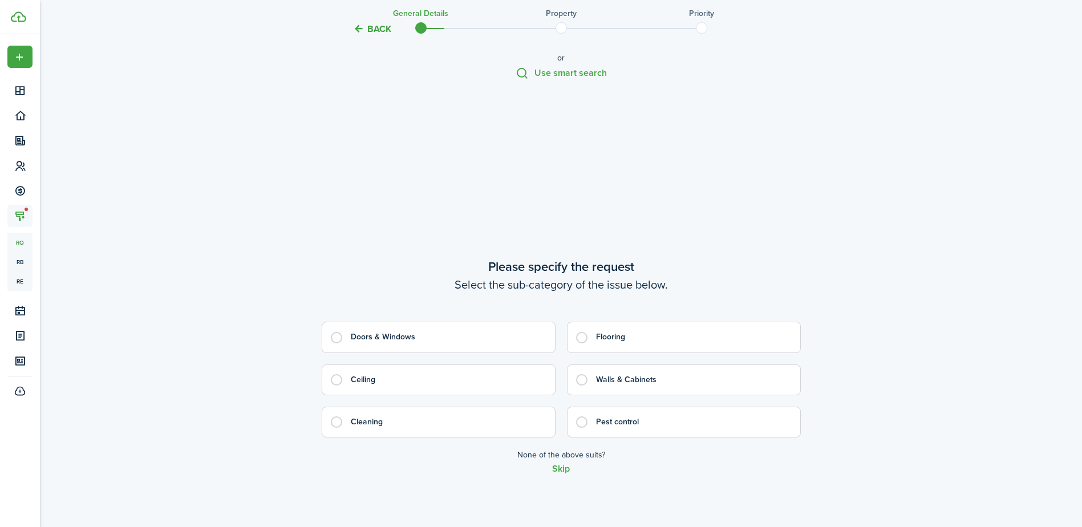
click at [338, 423] on label "Cleaning" at bounding box center [439, 422] width 234 height 31
radio input "true"
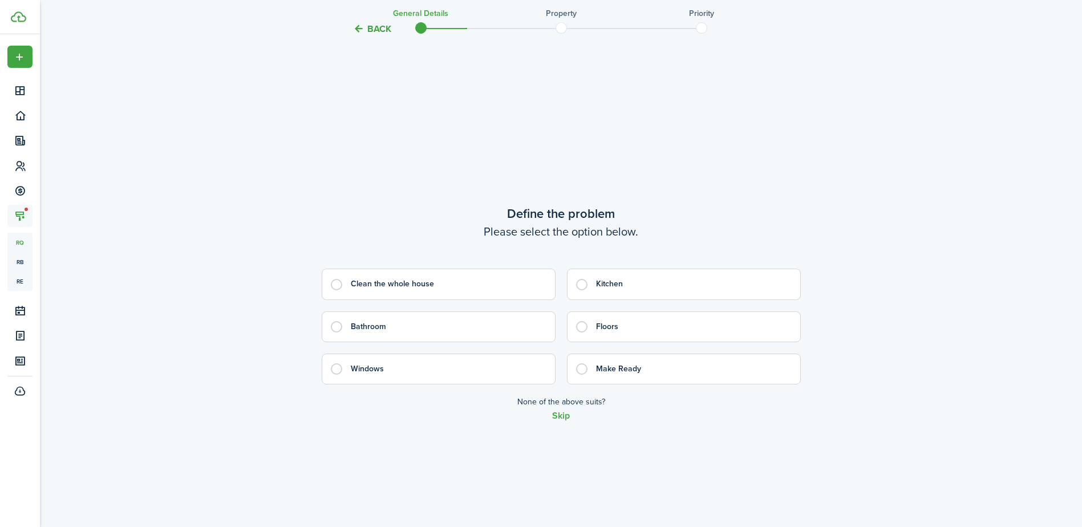
scroll to position [1003, 0]
click at [330, 277] on label "Clean the whole house" at bounding box center [439, 280] width 234 height 31
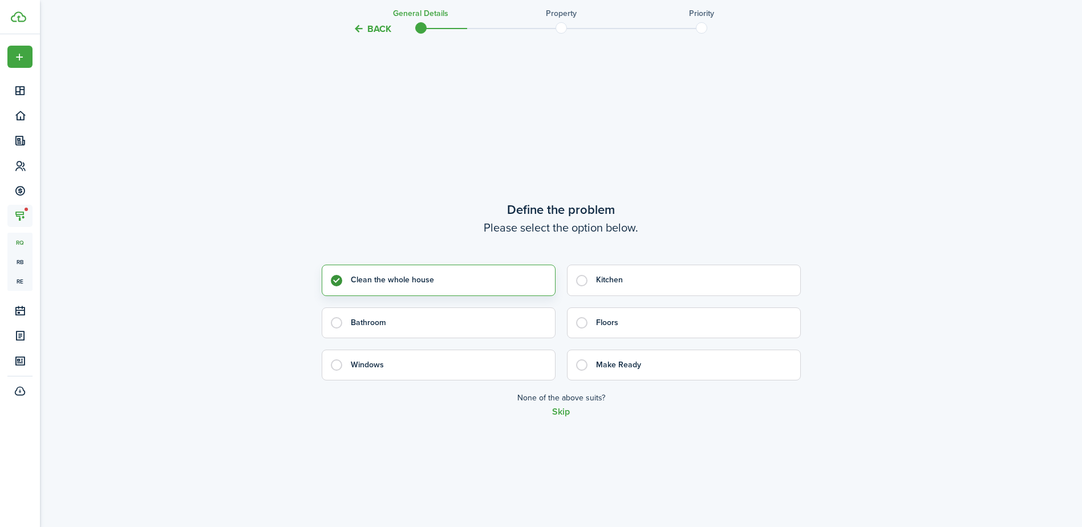
radio input "true"
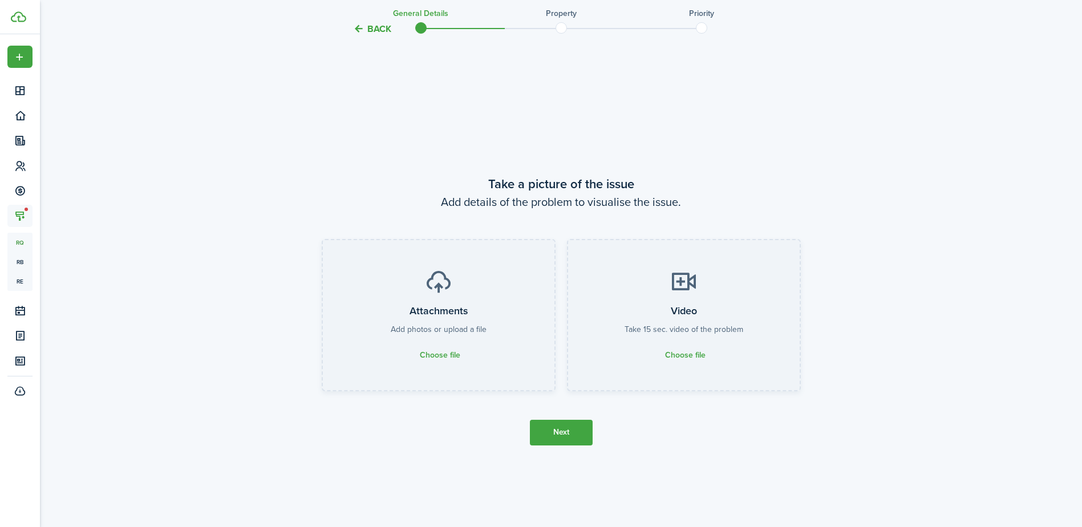
scroll to position [1530, 0]
click at [564, 429] on button "Next" at bounding box center [561, 431] width 63 height 26
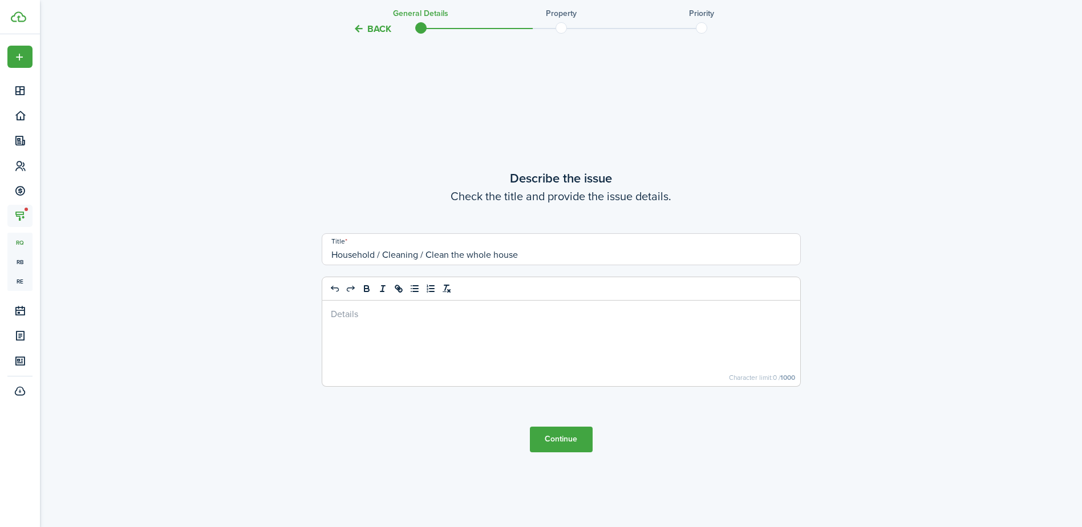
scroll to position [2057, 0]
click at [564, 436] on button "Continue" at bounding box center [561, 438] width 63 height 26
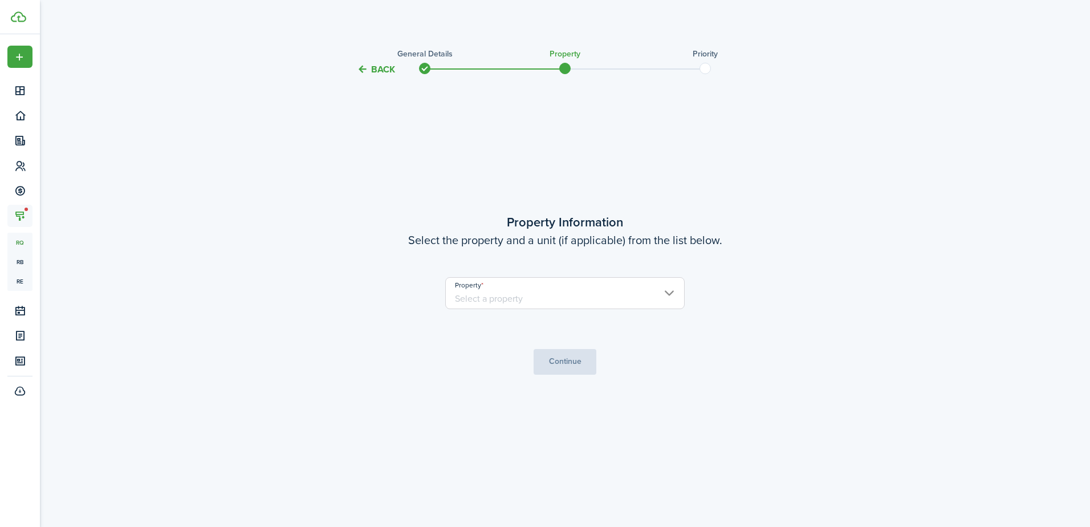
click at [604, 298] on input "Property" at bounding box center [564, 293] width 239 height 32
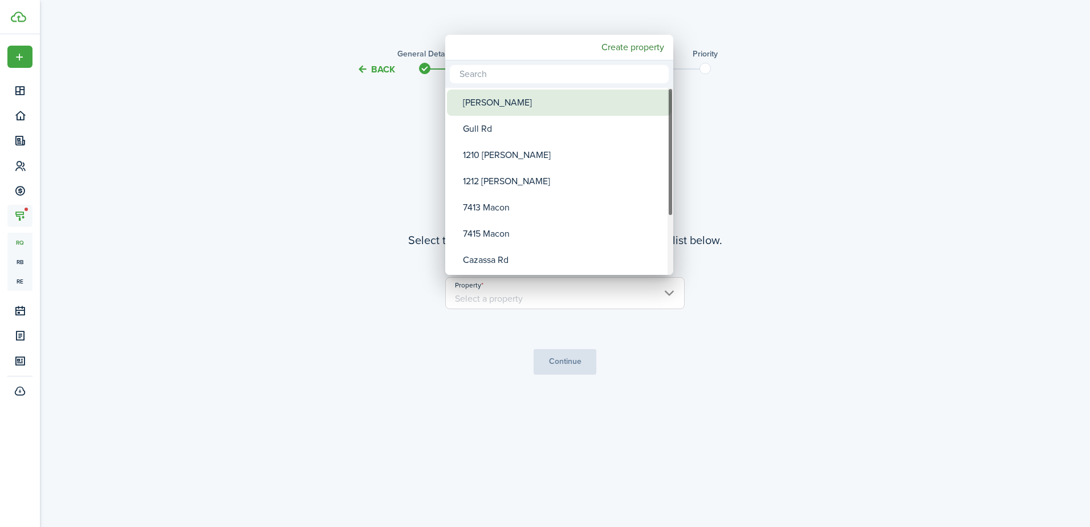
click at [517, 104] on div "[PERSON_NAME]" at bounding box center [564, 103] width 202 height 26
type input "[PERSON_NAME]"
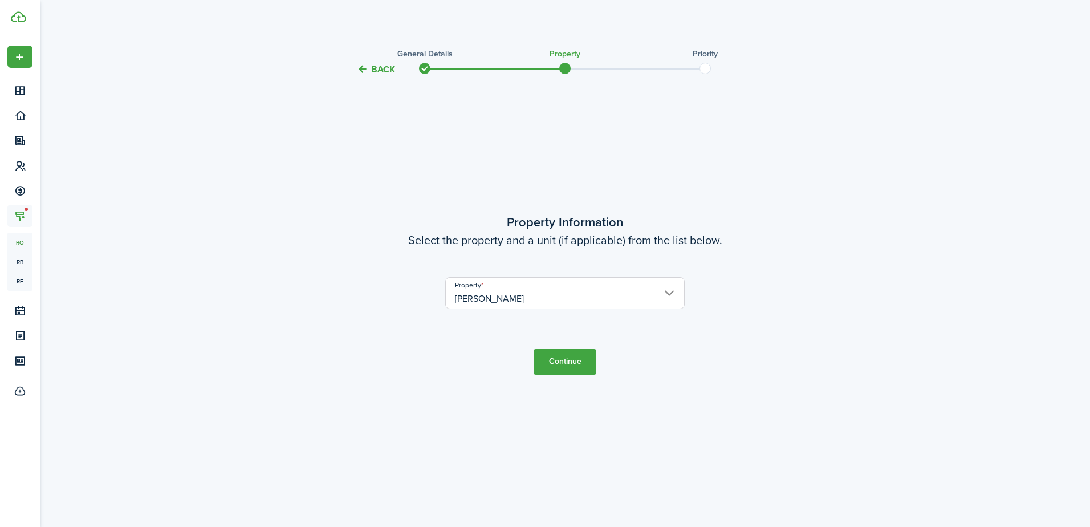
click at [567, 361] on button "Continue" at bounding box center [565, 362] width 63 height 26
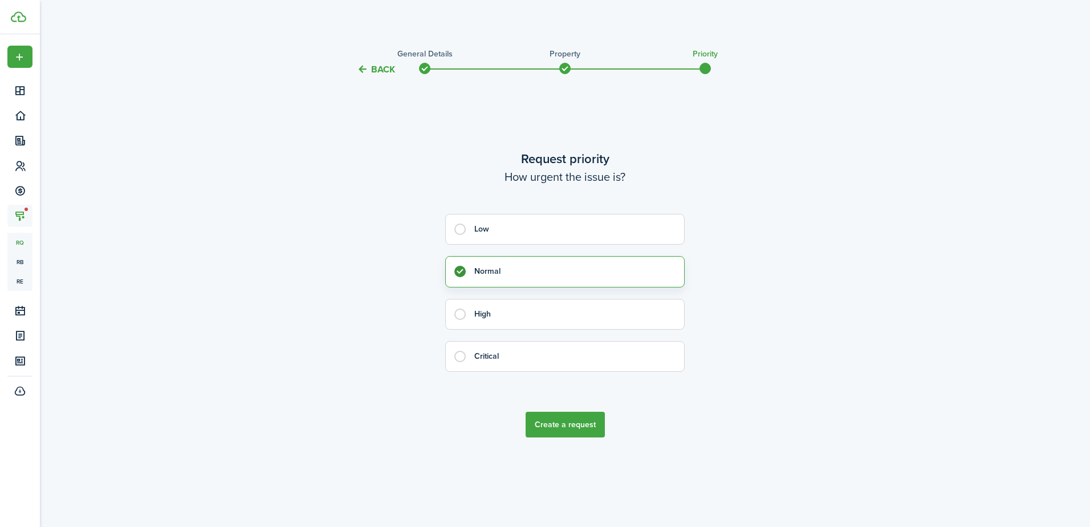
click at [563, 424] on button "Create a request" at bounding box center [565, 425] width 79 height 26
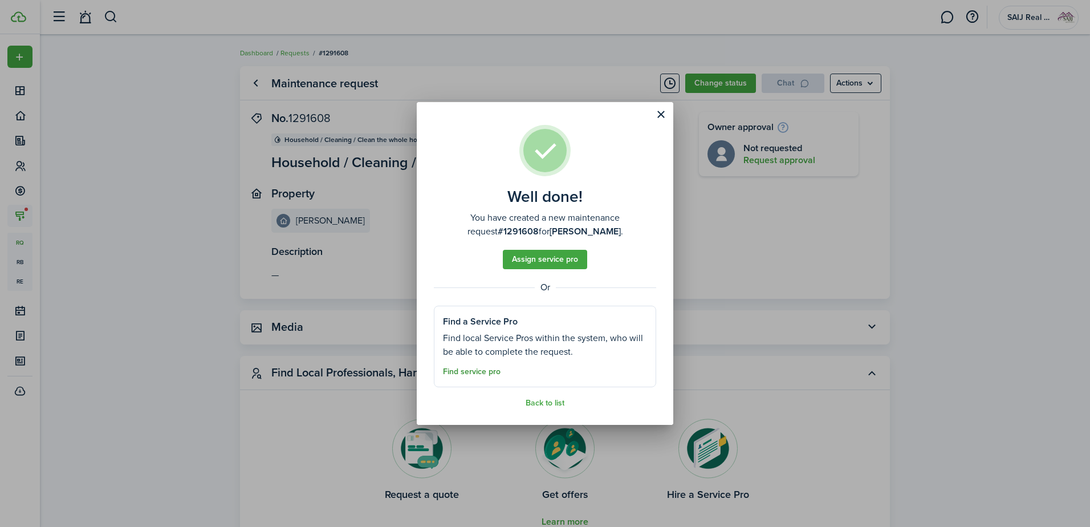
click at [472, 369] on button "Find service pro" at bounding box center [472, 371] width 58 height 9
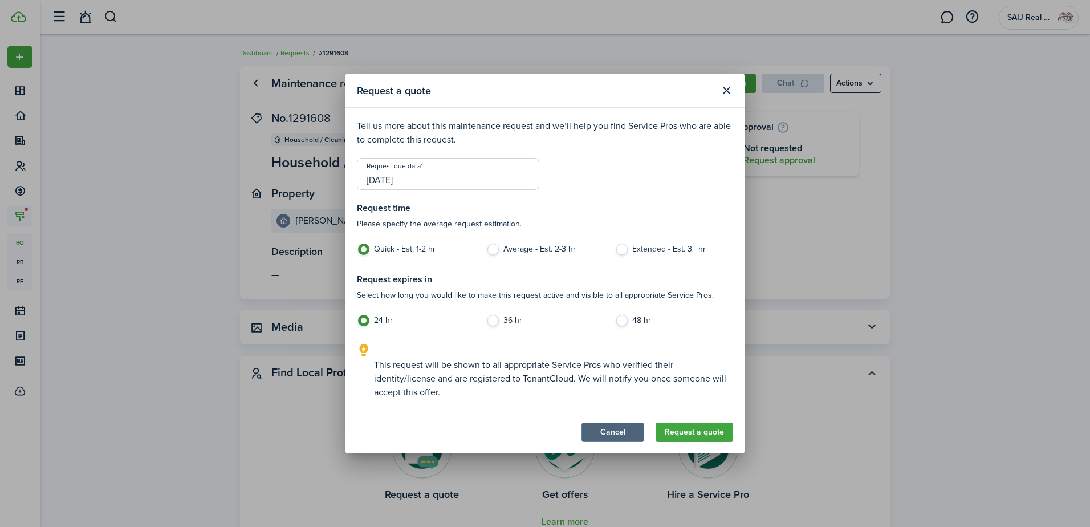
click at [626, 428] on button "Cancel" at bounding box center [613, 431] width 63 height 19
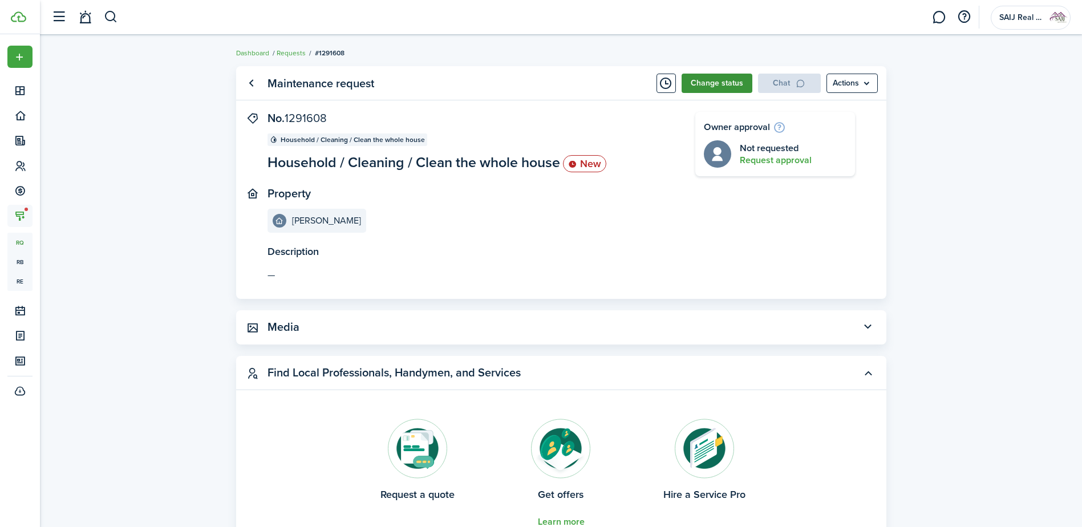
click at [718, 82] on button "Change status" at bounding box center [716, 83] width 71 height 19
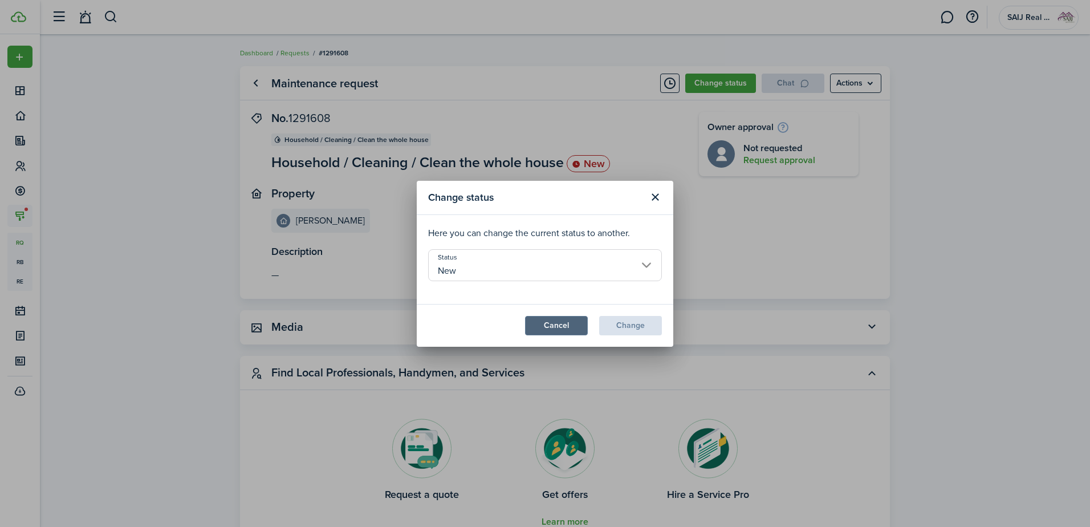
click at [571, 329] on button "Cancel" at bounding box center [556, 325] width 63 height 19
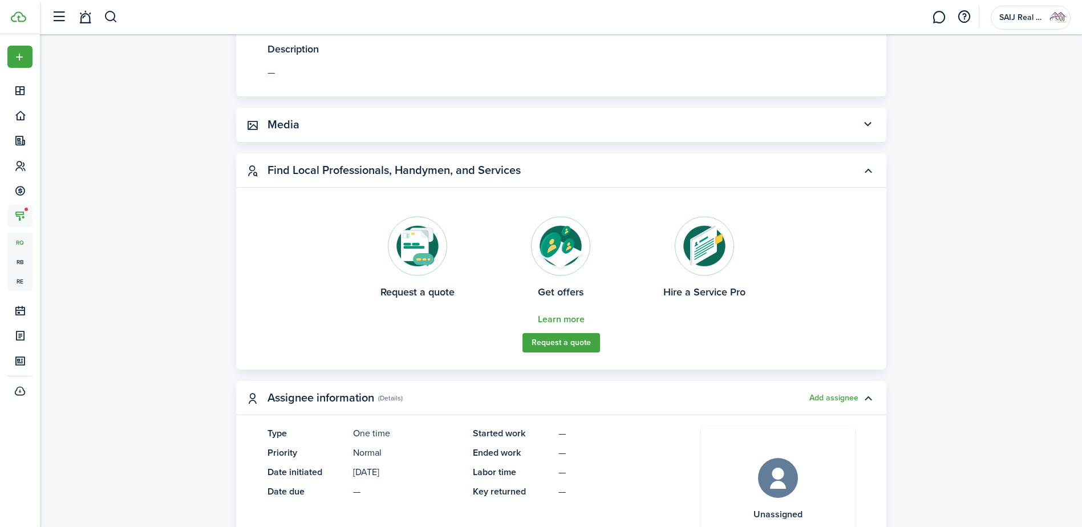
scroll to position [228, 0]
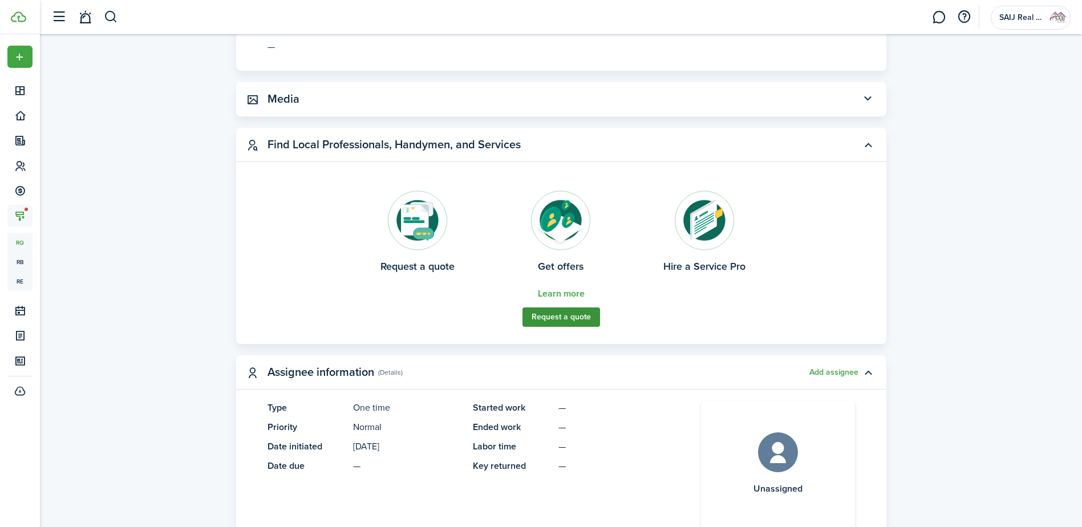
click at [580, 320] on button "Request a quote" at bounding box center [561, 316] width 78 height 19
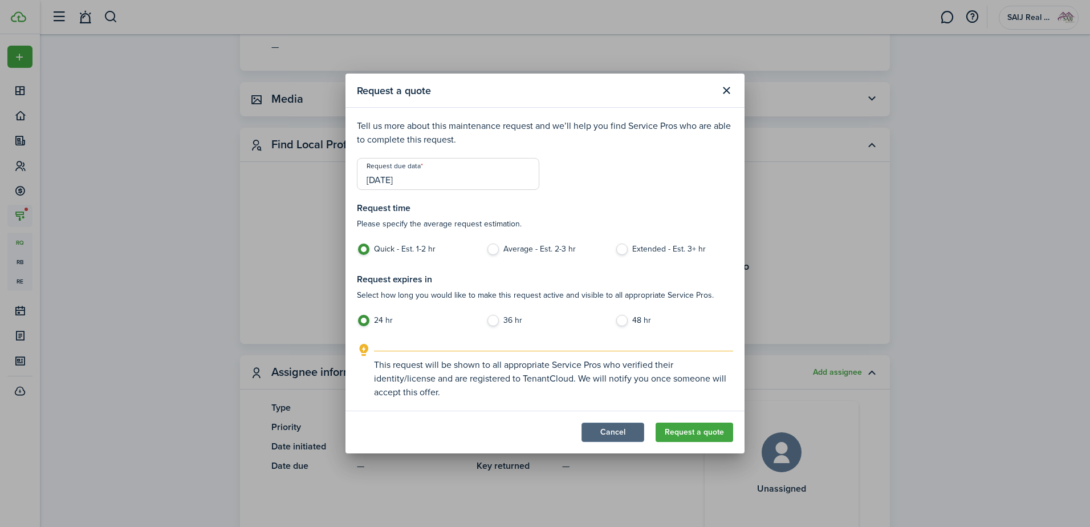
click at [608, 432] on button "Cancel" at bounding box center [613, 431] width 63 height 19
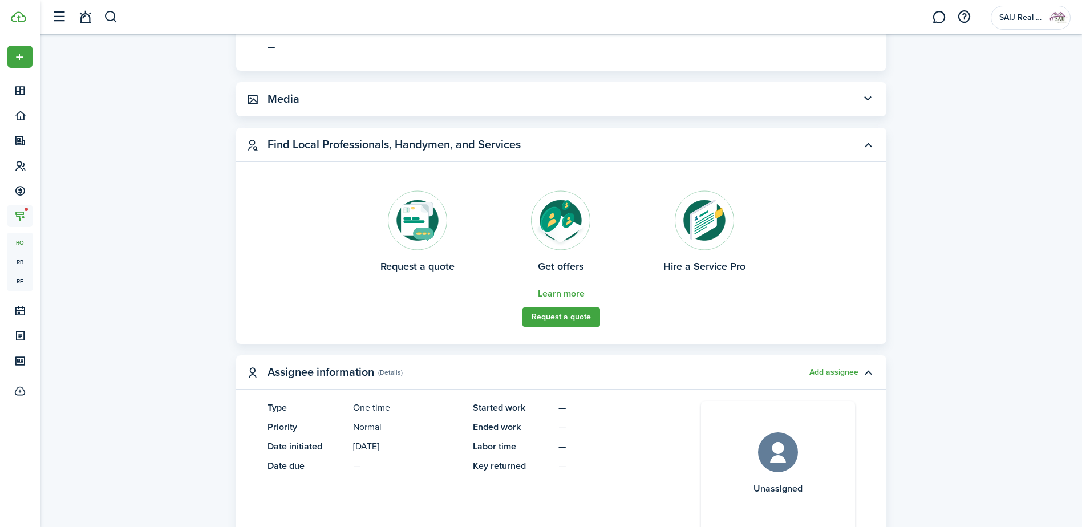
scroll to position [342, 0]
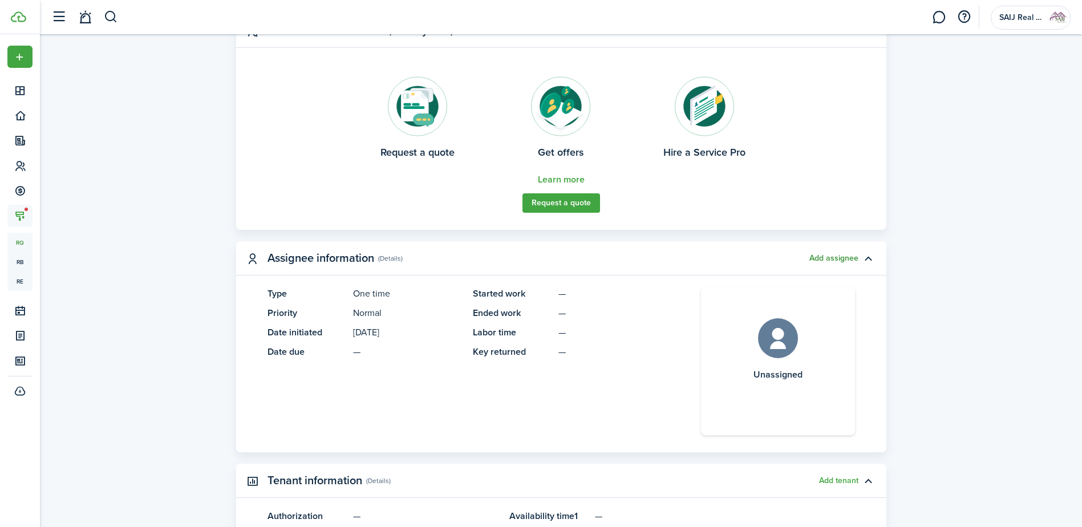
click at [835, 255] on button "Add assignee" at bounding box center [833, 258] width 49 height 9
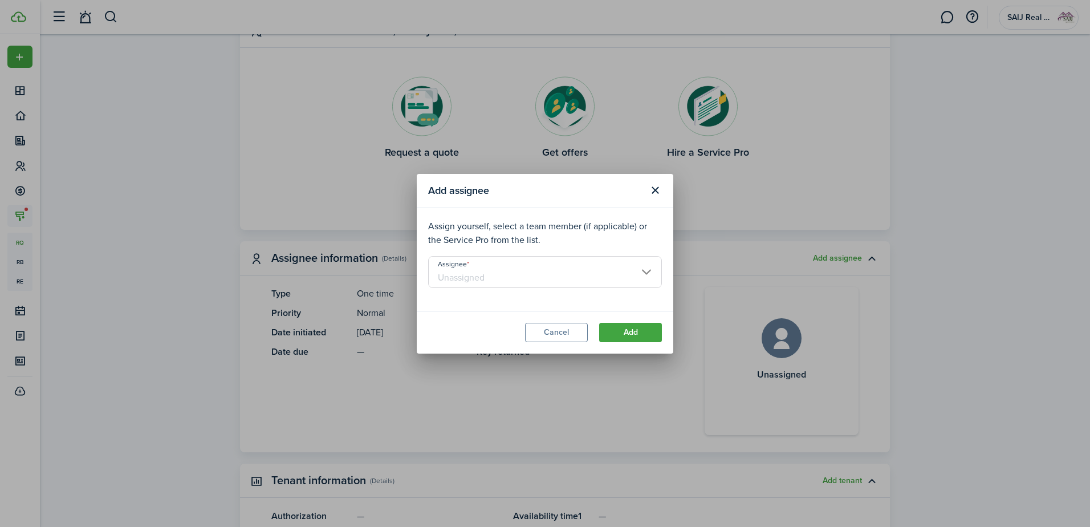
click at [574, 271] on input "Assignee" at bounding box center [545, 272] width 234 height 32
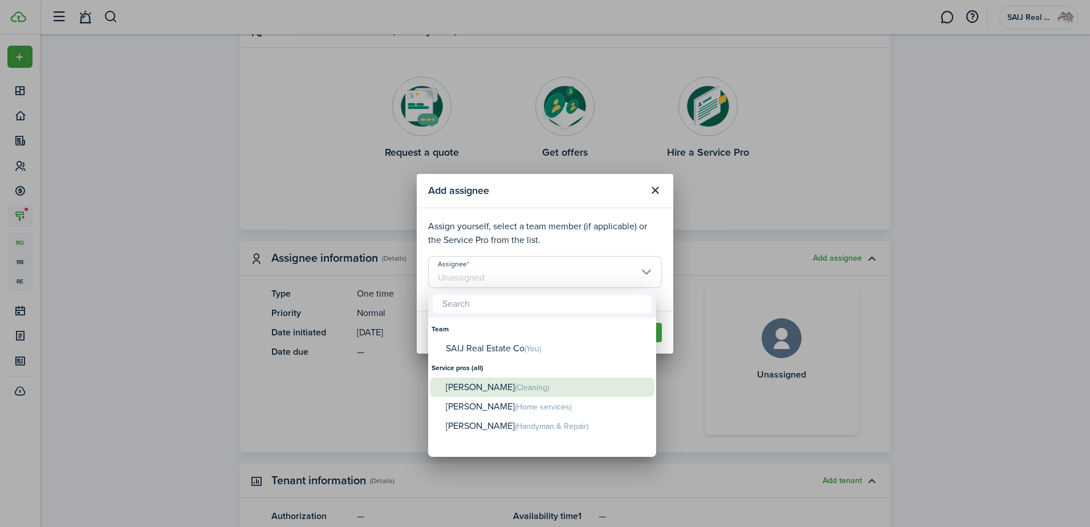
click at [515, 383] on span "(Cleaning)" at bounding box center [532, 387] width 34 height 12
type input "[PERSON_NAME]"
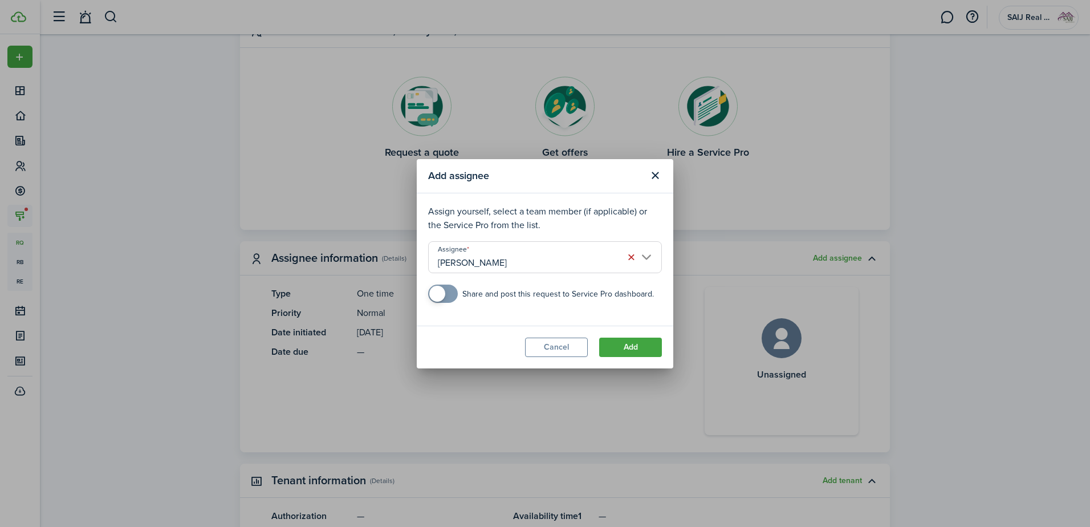
checkbox input "true"
click at [443, 292] on span at bounding box center [437, 294] width 16 height 16
click at [637, 346] on button "Add" at bounding box center [630, 347] width 63 height 19
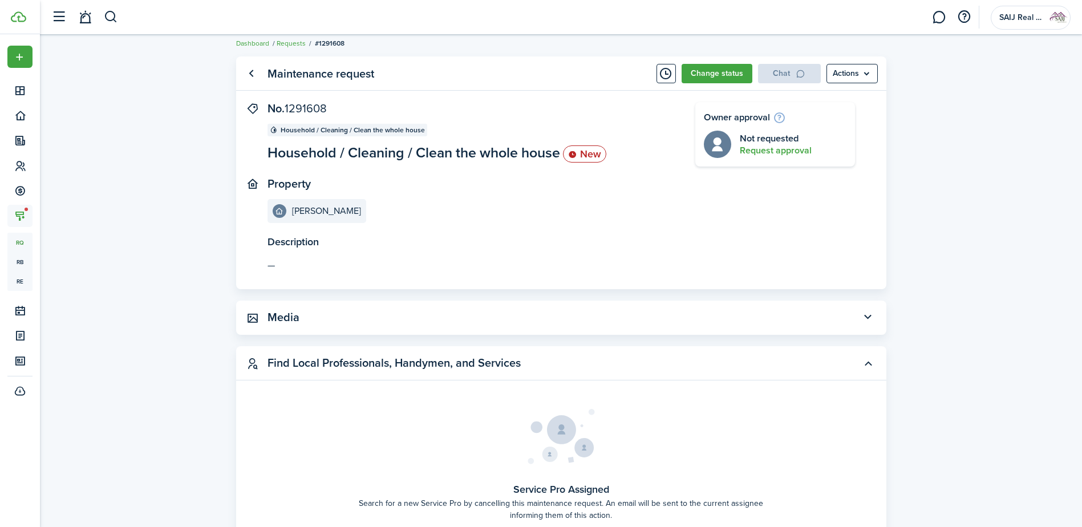
scroll to position [0, 0]
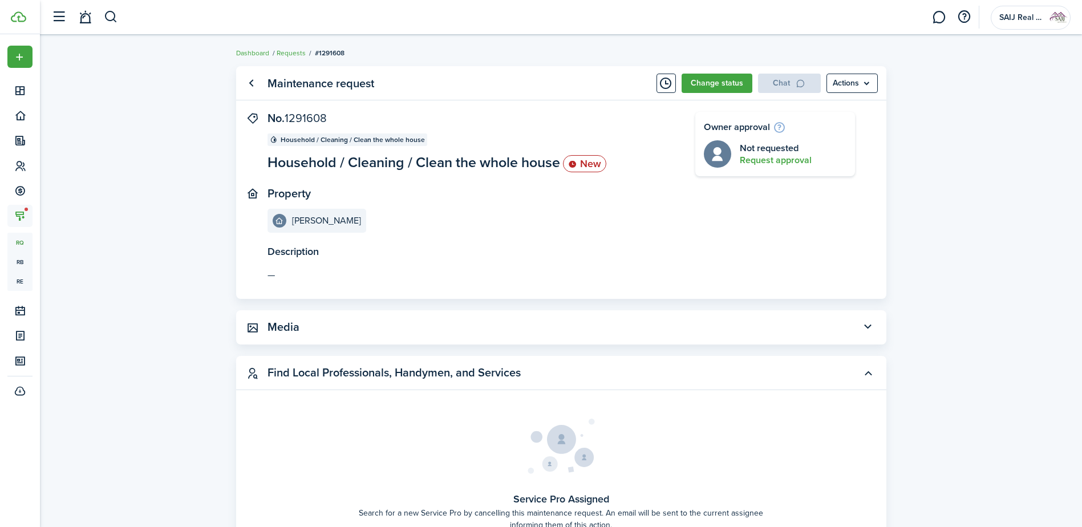
click at [872, 71] on panel-main-header "Maintenance request Change status Chat Actions" at bounding box center [561, 83] width 650 height 34
click at [854, 86] on menu-btn "Actions" at bounding box center [851, 83] width 51 height 19
click at [792, 105] on link "Edit" at bounding box center [828, 108] width 100 height 19
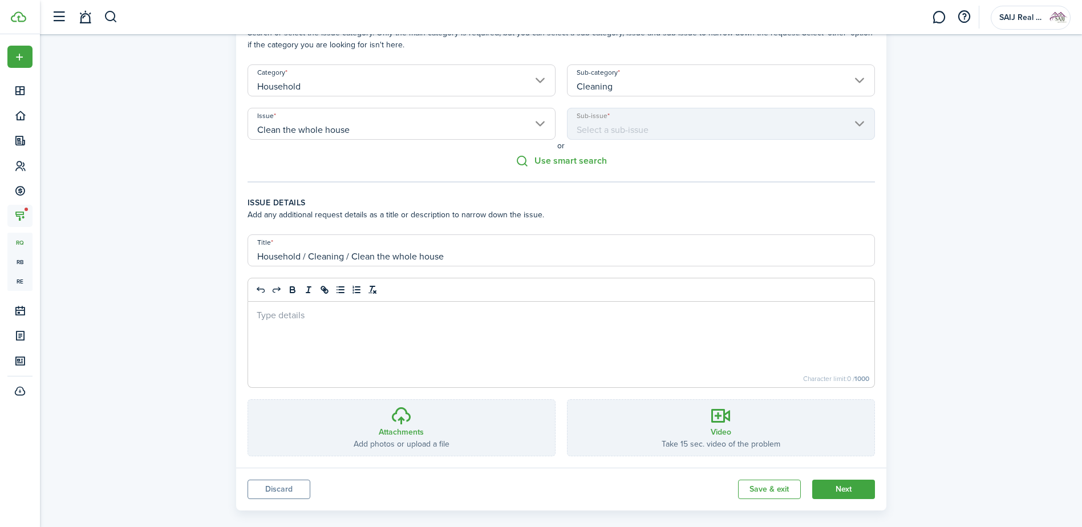
scroll to position [90, 0]
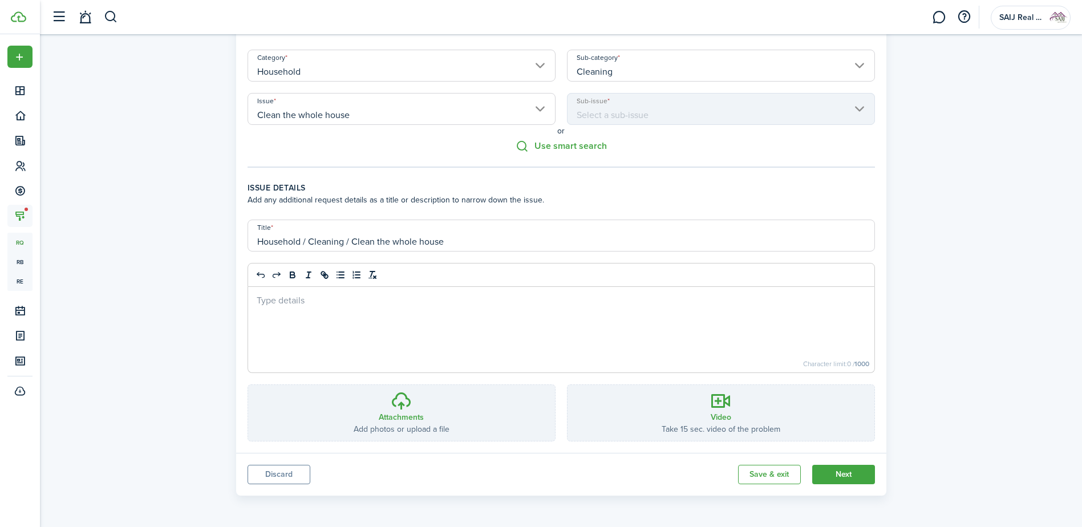
click at [437, 310] on div at bounding box center [561, 330] width 626 height 86
click at [844, 471] on button "Next" at bounding box center [843, 474] width 63 height 19
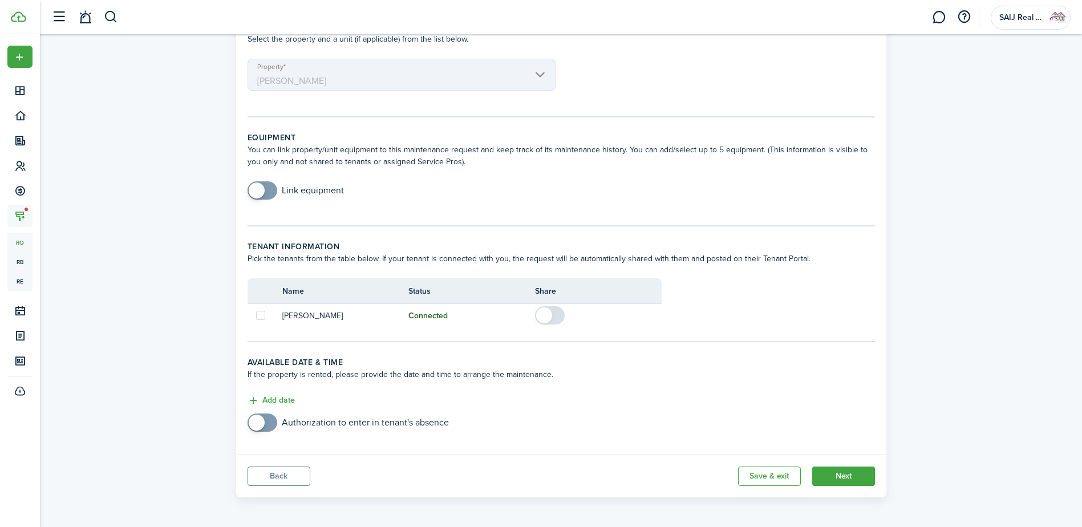
scroll to position [70, 0]
checkbox input "true"
click at [267, 422] on span at bounding box center [262, 421] width 11 height 18
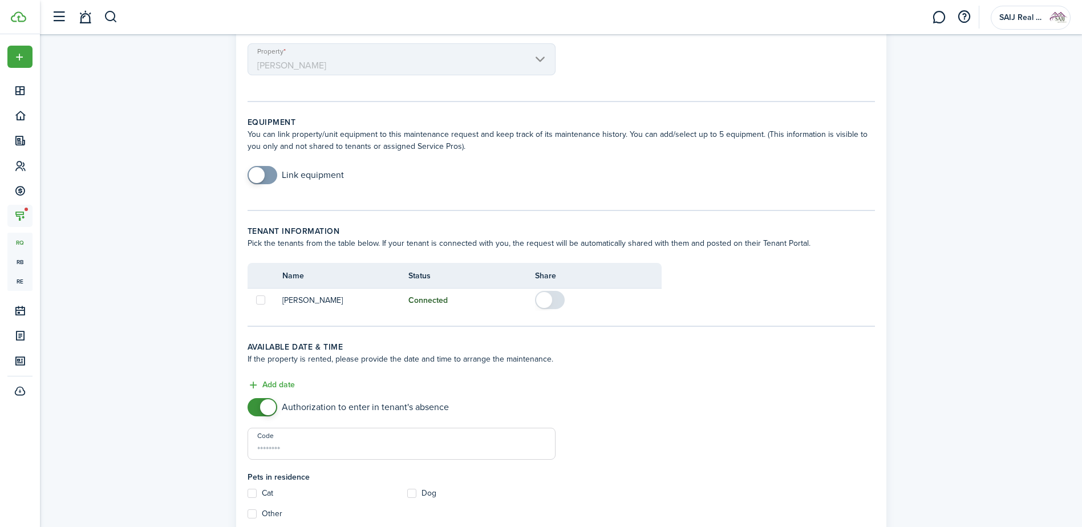
scroll to position [161, 0]
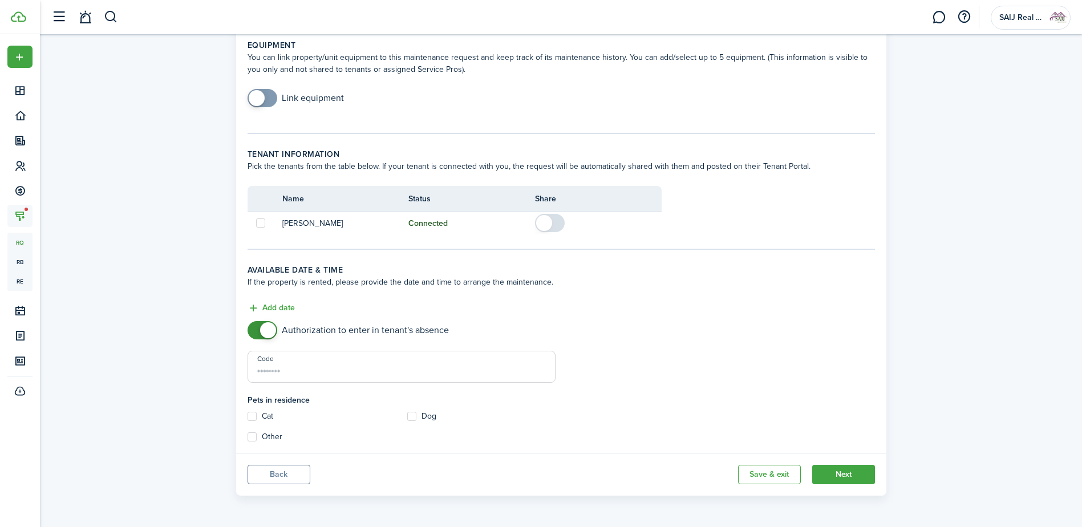
click at [304, 375] on input "Code" at bounding box center [401, 367] width 308 height 32
type input "9477"
click at [352, 434] on control-choice-item-wrapper "Other" at bounding box center [321, 436] width 148 height 9
checkbox input "true"
click at [286, 308] on button "Add date" at bounding box center [270, 308] width 47 height 13
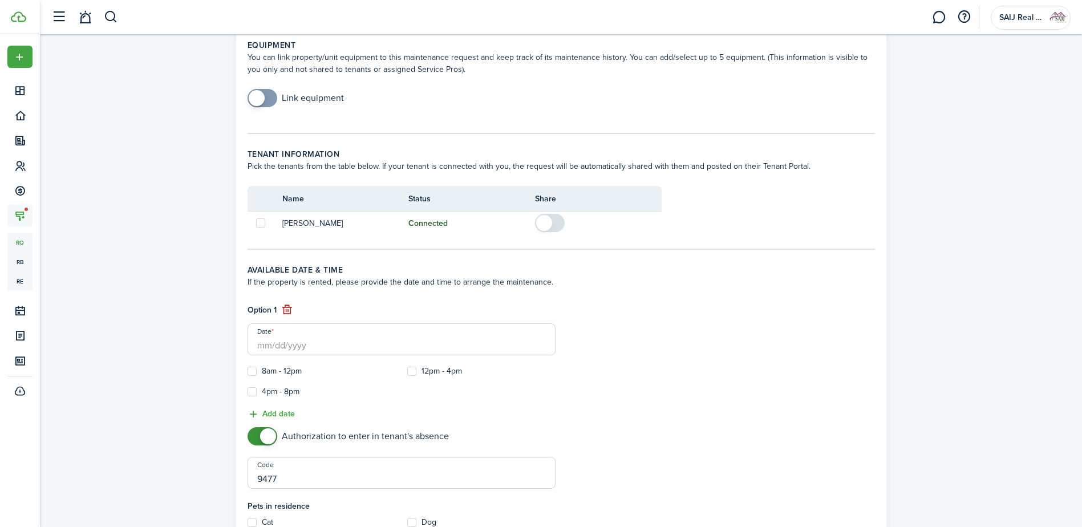
click at [295, 347] on input "Date" at bounding box center [401, 339] width 308 height 32
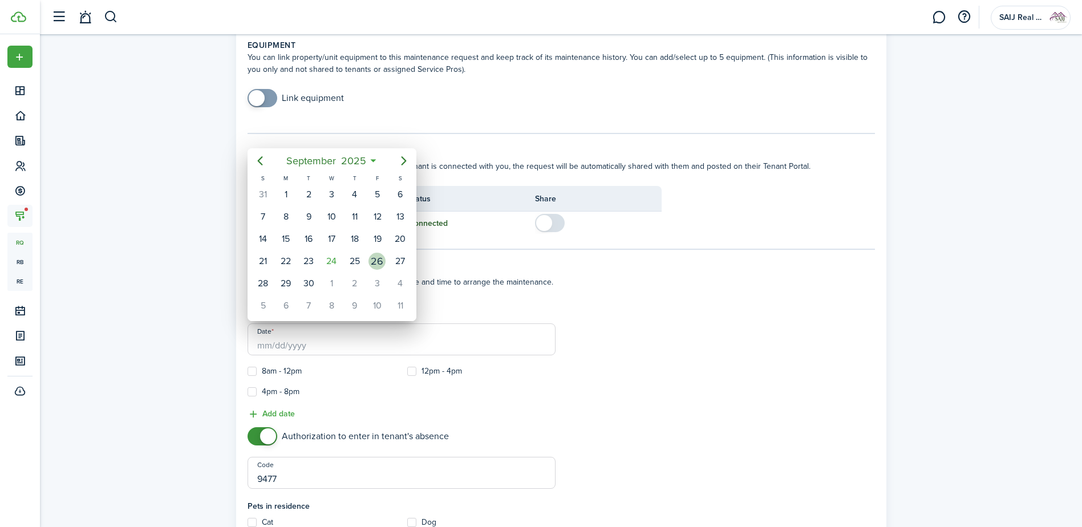
click at [376, 257] on div "26" at bounding box center [376, 261] width 17 height 17
type input "[DATE]"
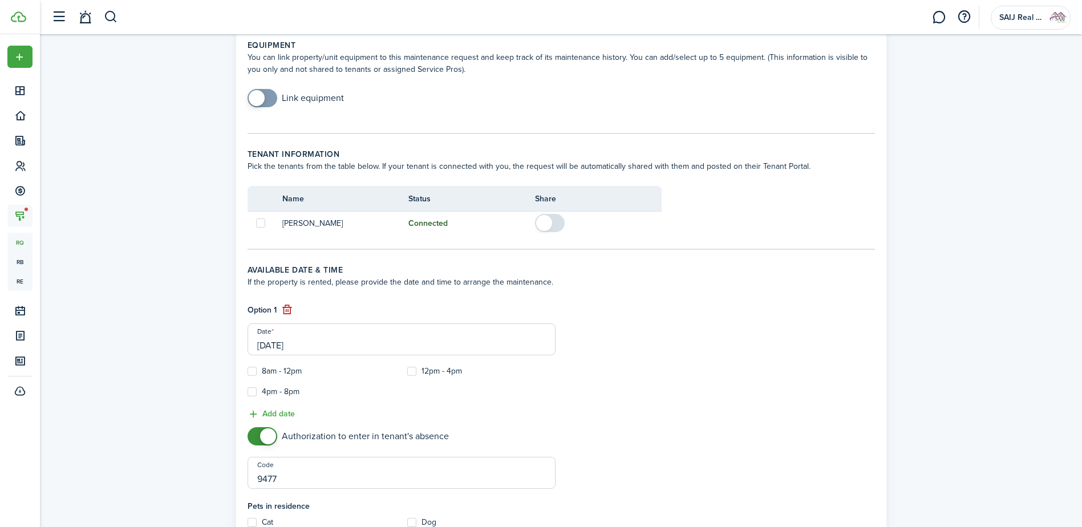
click at [415, 372] on label "12pm - 4pm" at bounding box center [434, 371] width 55 height 9
checkbox input "true"
click at [253, 393] on label "4pm - 8pm" at bounding box center [273, 391] width 52 height 9
checkbox input "true"
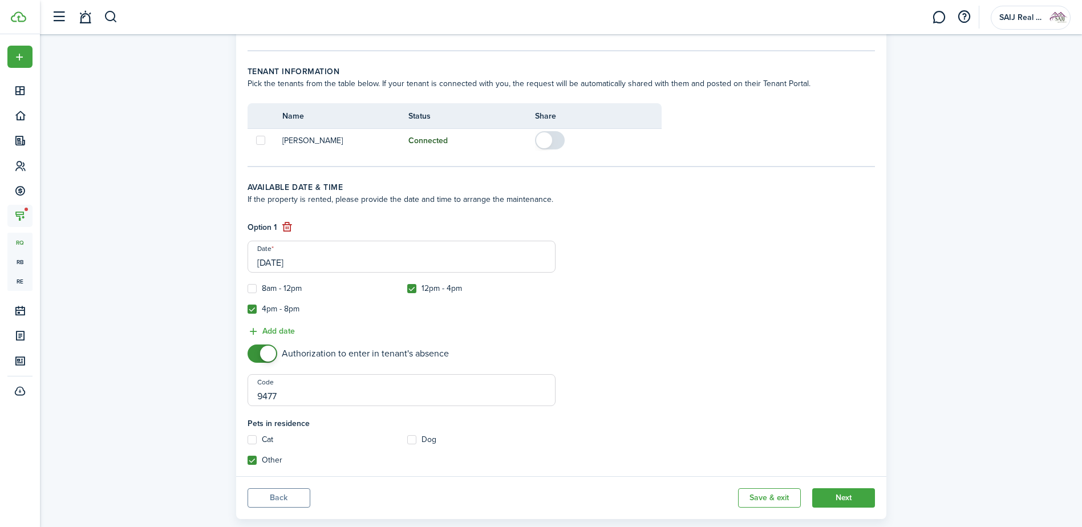
scroll to position [267, 0]
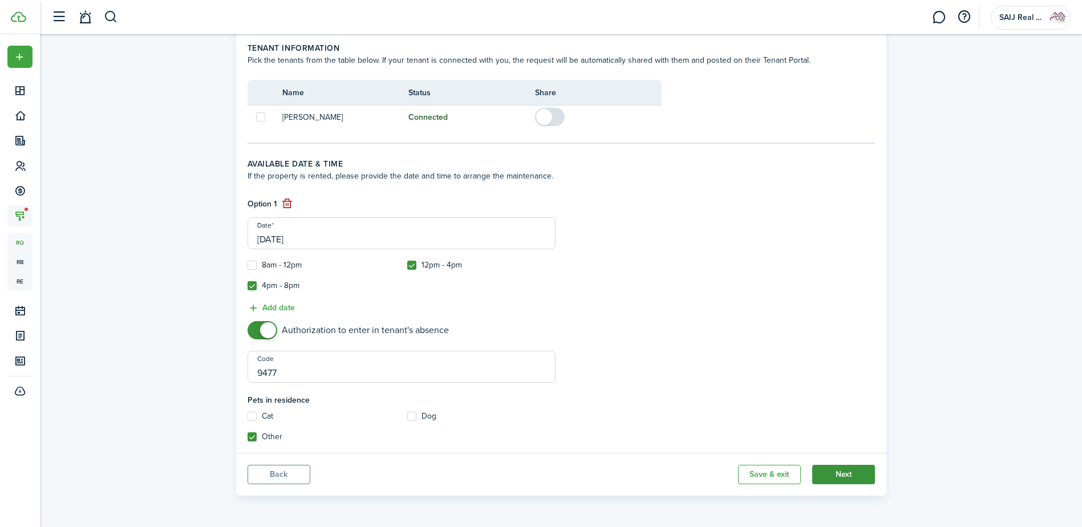
click at [848, 469] on button "Next" at bounding box center [843, 474] width 63 height 19
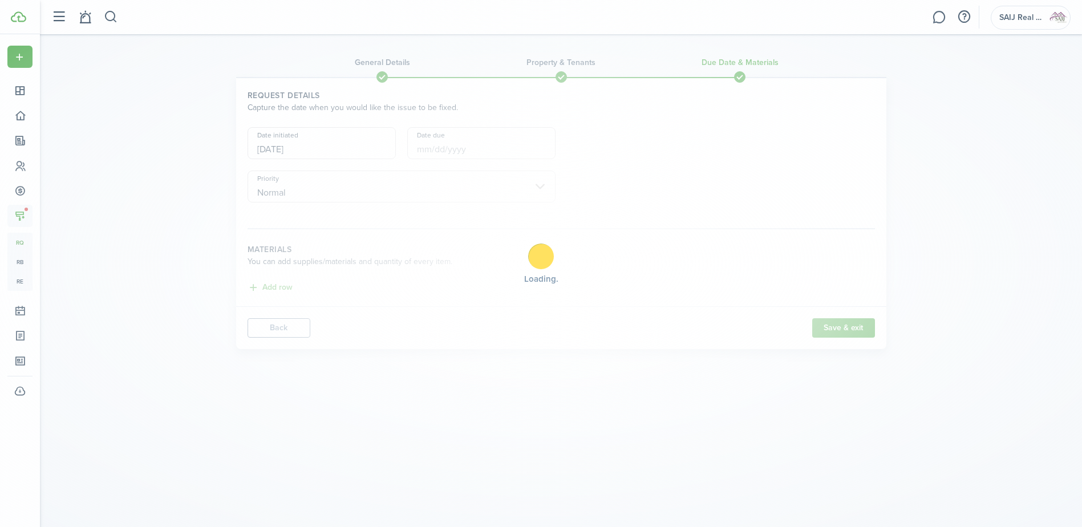
scroll to position [0, 0]
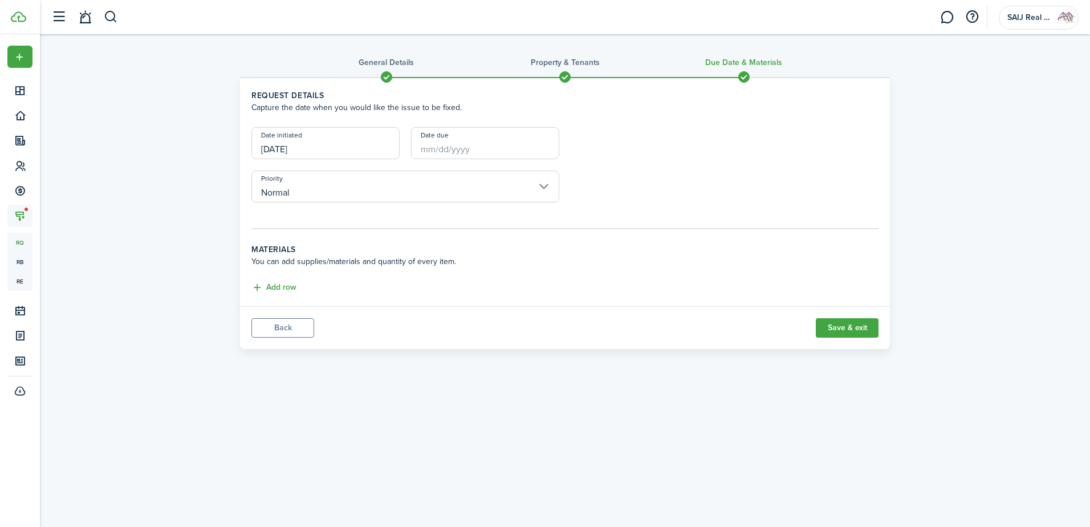
click at [377, 146] on input "[DATE]" at bounding box center [325, 143] width 148 height 32
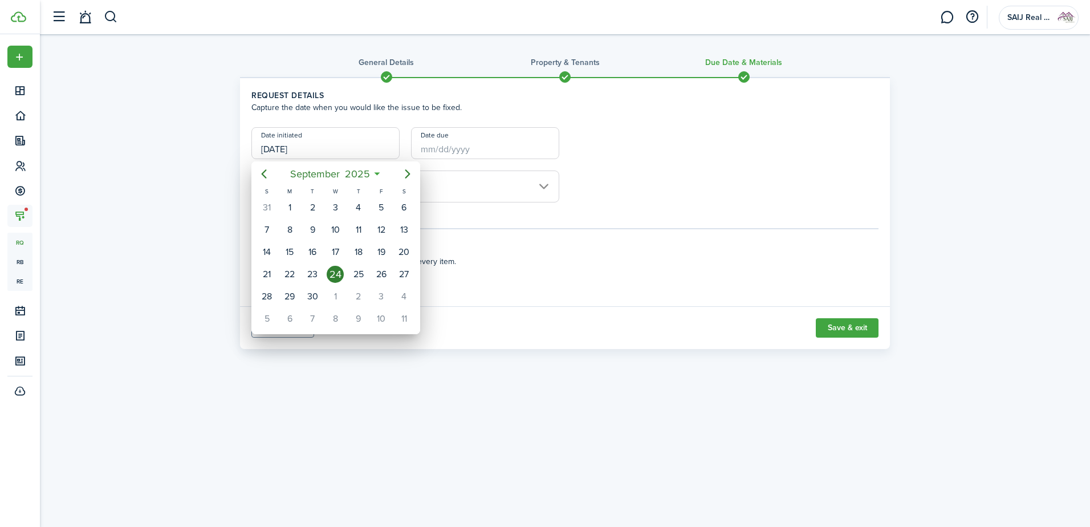
click at [468, 149] on div at bounding box center [545, 263] width 1273 height 709
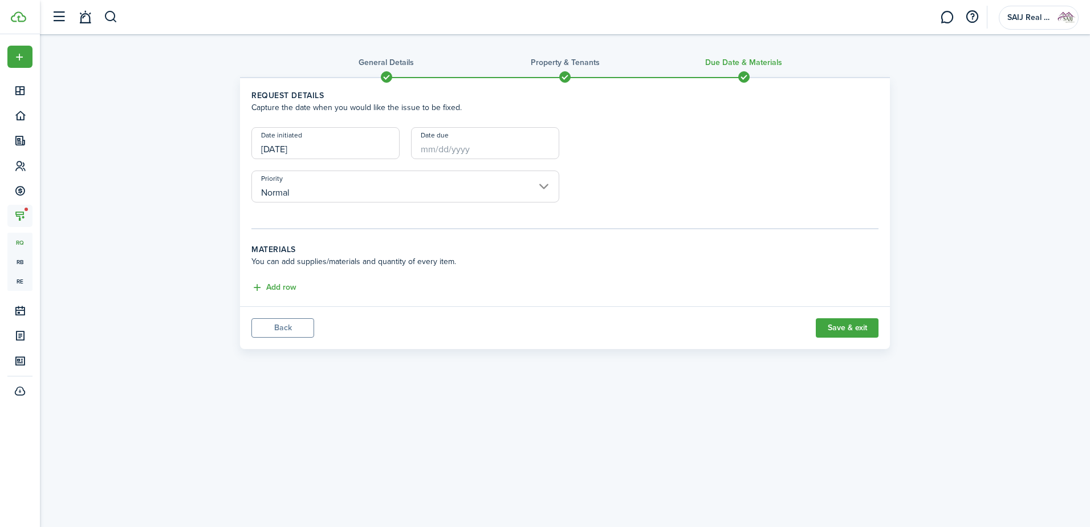
click at [468, 150] on input "Date due" at bounding box center [485, 143] width 148 height 32
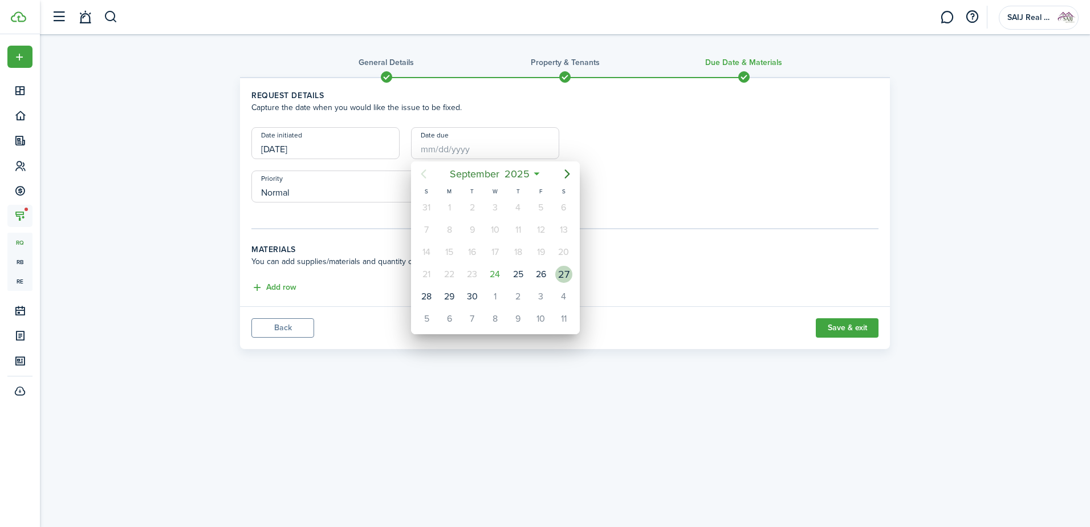
click at [563, 274] on div "27" at bounding box center [563, 274] width 17 height 17
type input "[DATE]"
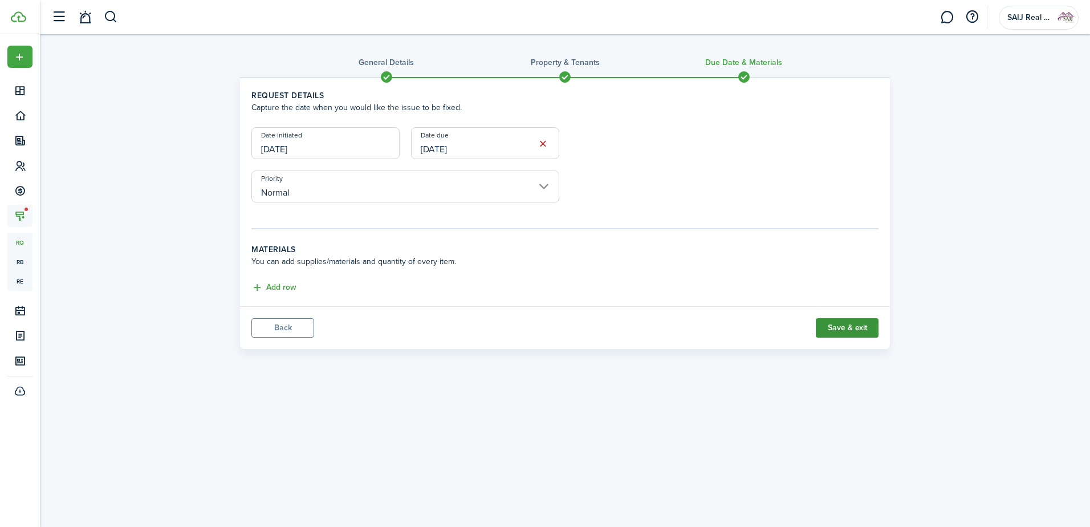
click at [846, 323] on button "Save & exit" at bounding box center [847, 327] width 63 height 19
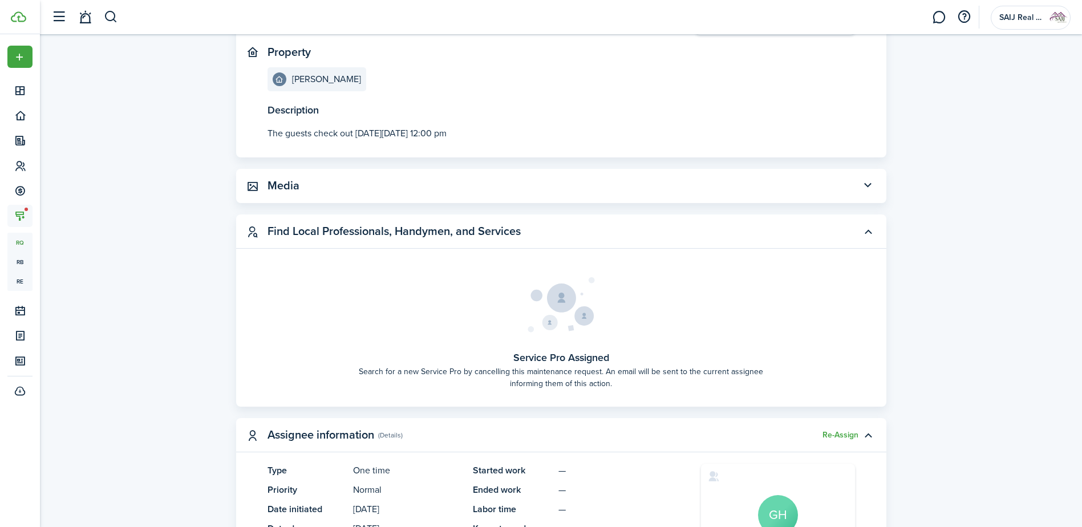
scroll to position [171, 0]
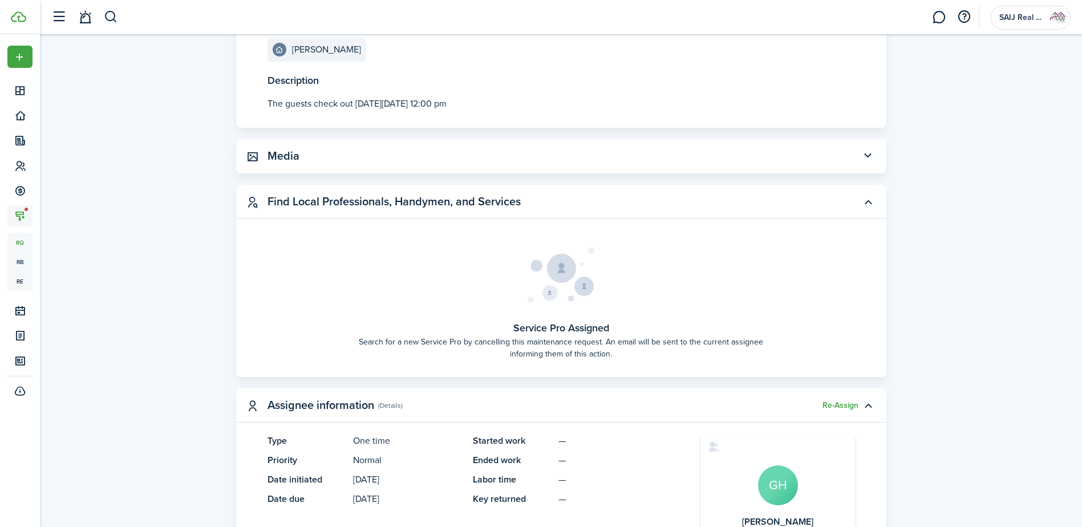
drag, startPoint x: 676, startPoint y: 306, endPoint x: 955, endPoint y: 261, distance: 282.4
click at [955, 261] on div "Maintenance request Change status Chat Actions Description The guests check out…" at bounding box center [561, 447] width 1042 height 1117
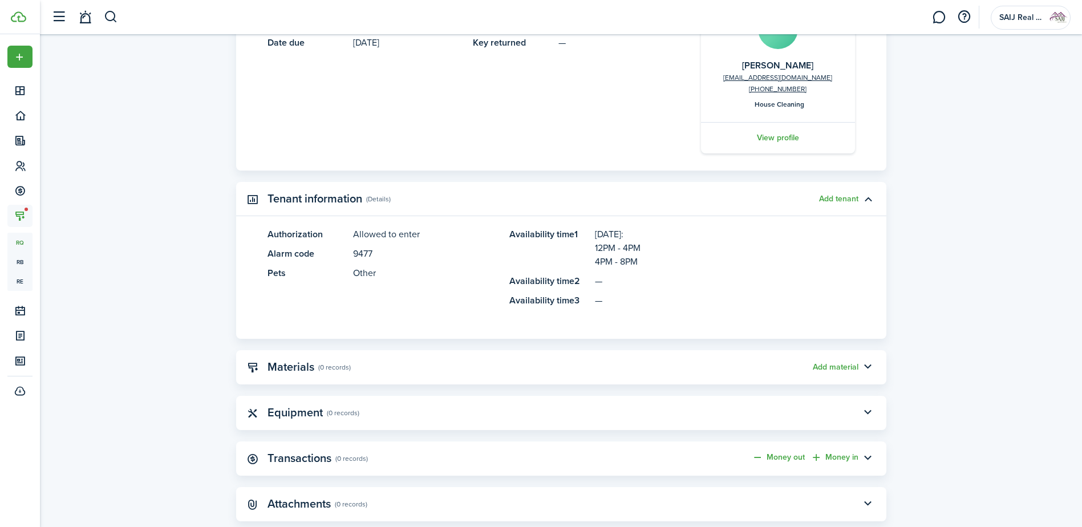
scroll to position [676, 0]
